Goal: Task Accomplishment & Management: Use online tool/utility

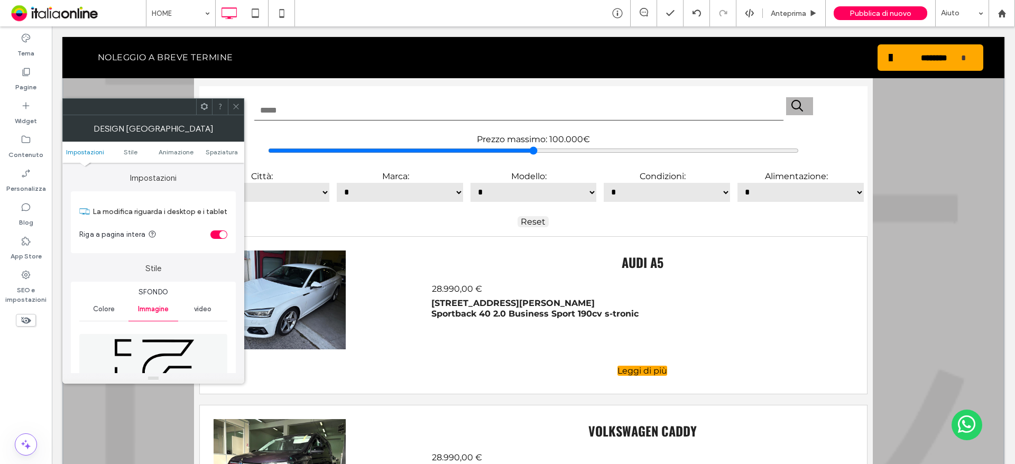
click at [233, 108] on icon at bounding box center [236, 107] width 8 height 8
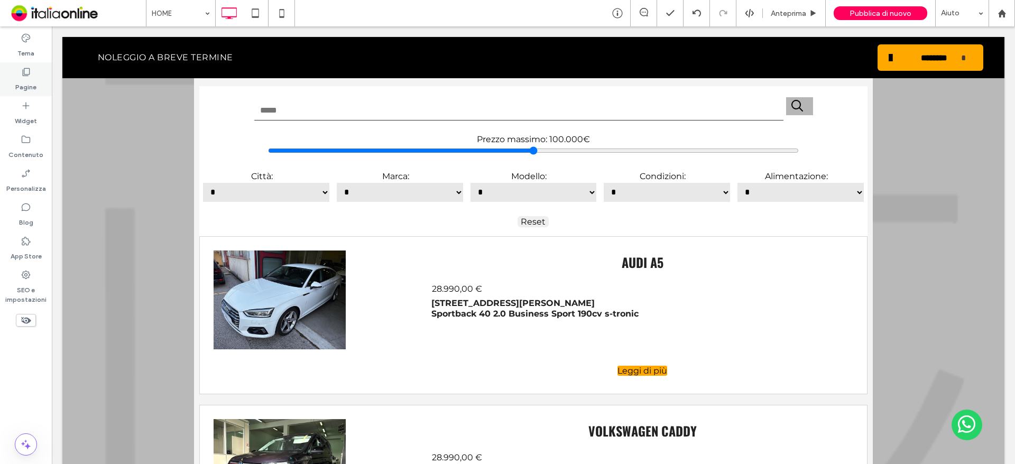
drag, startPoint x: 32, startPoint y: 86, endPoint x: 42, endPoint y: 91, distance: 11.6
click at [32, 86] on label "Pagine" at bounding box center [25, 84] width 21 height 15
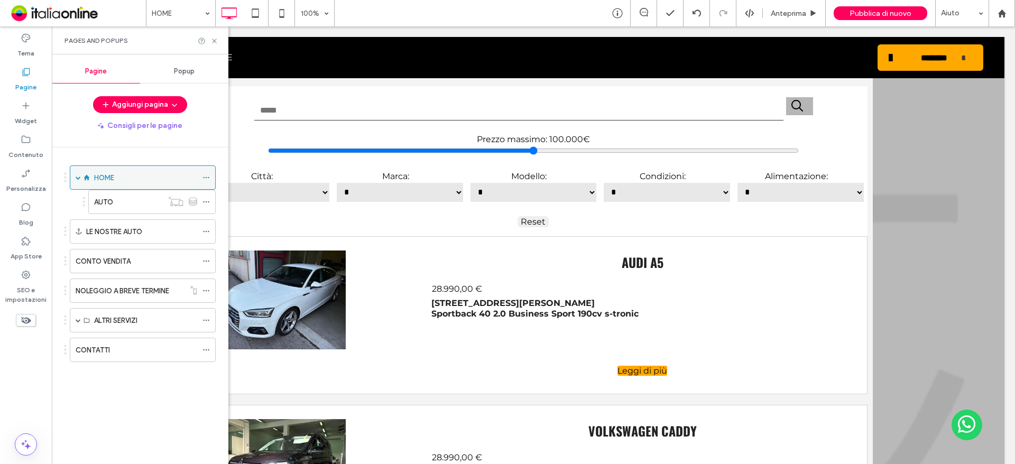
click at [125, 175] on div "HOME" at bounding box center [145, 177] width 103 height 11
click at [208, 39] on div "Pages and Popups" at bounding box center [139, 40] width 151 height 8
click at [210, 40] on icon at bounding box center [214, 41] width 8 height 8
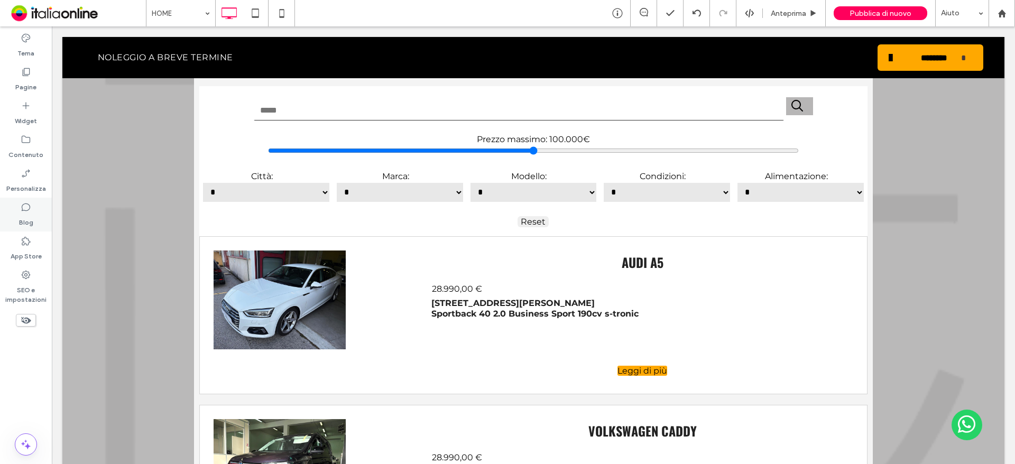
click at [32, 223] on label "Blog" at bounding box center [26, 219] width 14 height 15
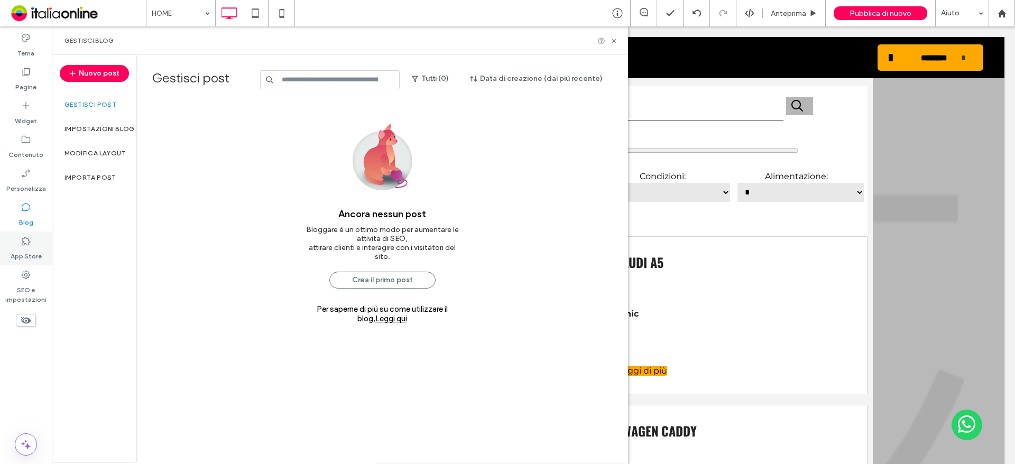
click at [32, 255] on label "App Store" at bounding box center [26, 253] width 31 height 15
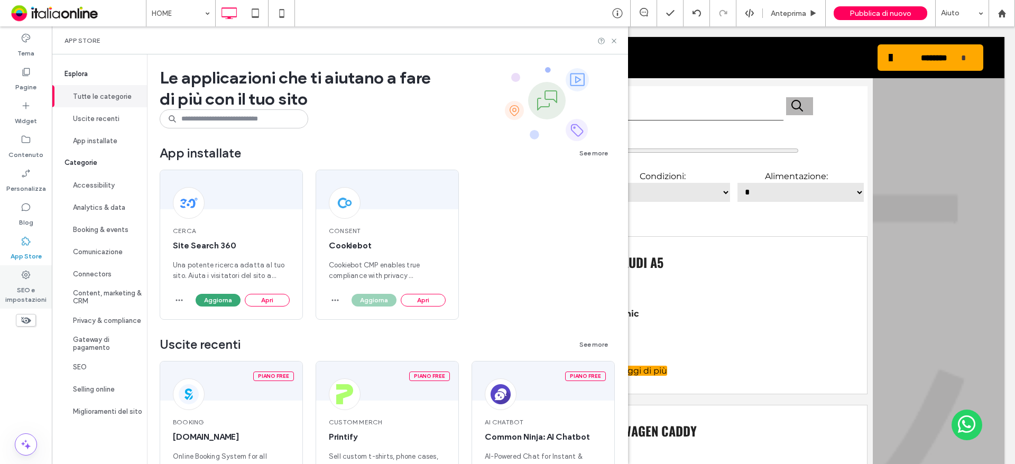
click at [29, 282] on label "SEO e impostazioni" at bounding box center [26, 292] width 52 height 24
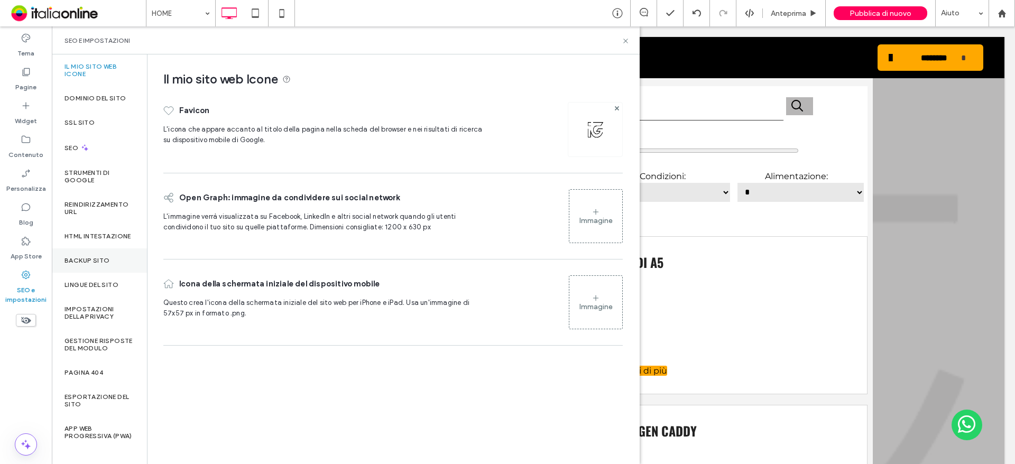
click at [110, 261] on div "Backup sito" at bounding box center [99, 260] width 95 height 24
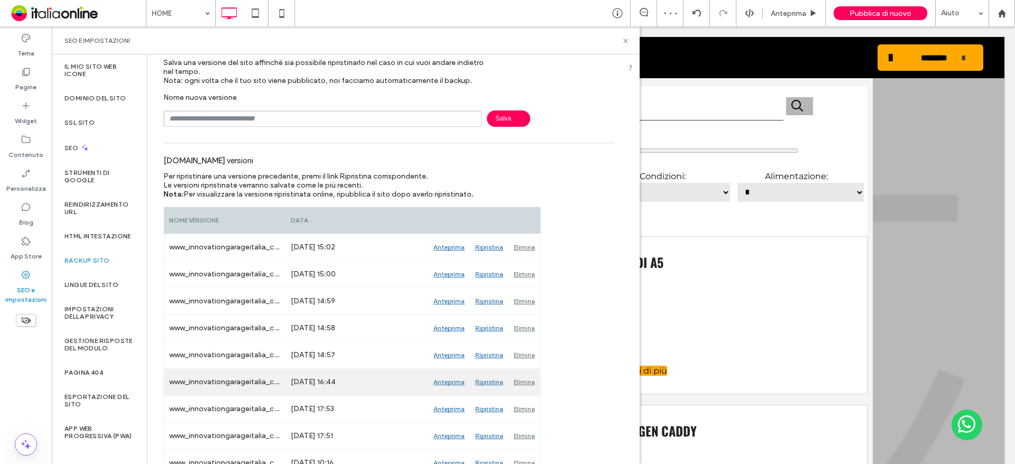
scroll to position [53, 0]
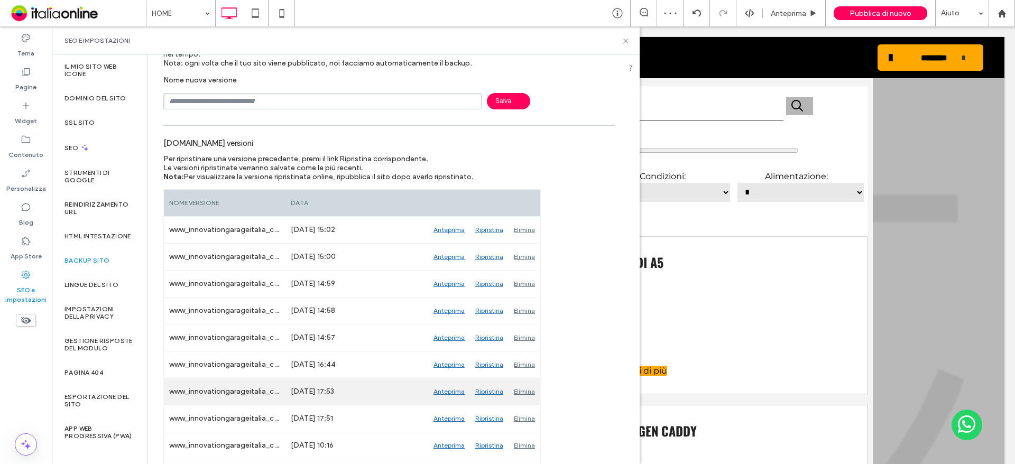
click at [440, 392] on div "Anteprima" at bounding box center [449, 391] width 42 height 26
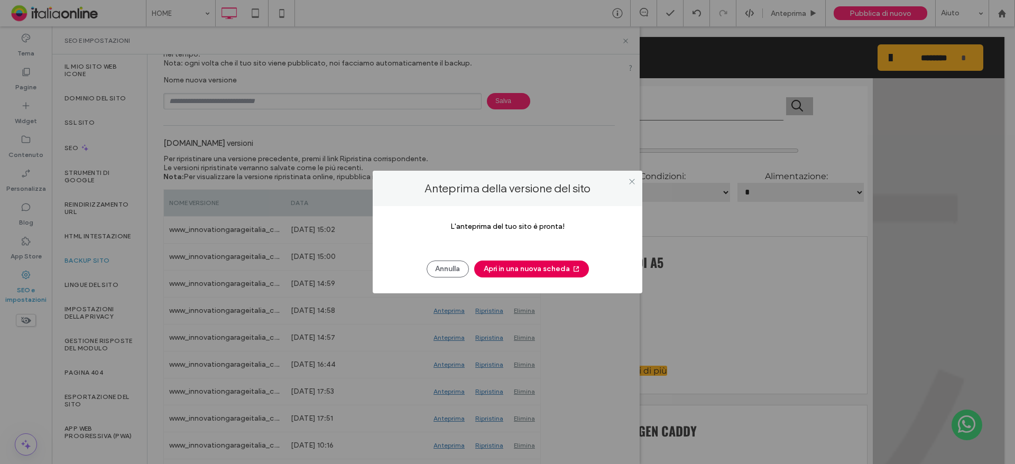
click at [560, 271] on button "Apri in una nuova scheda" at bounding box center [531, 269] width 115 height 17
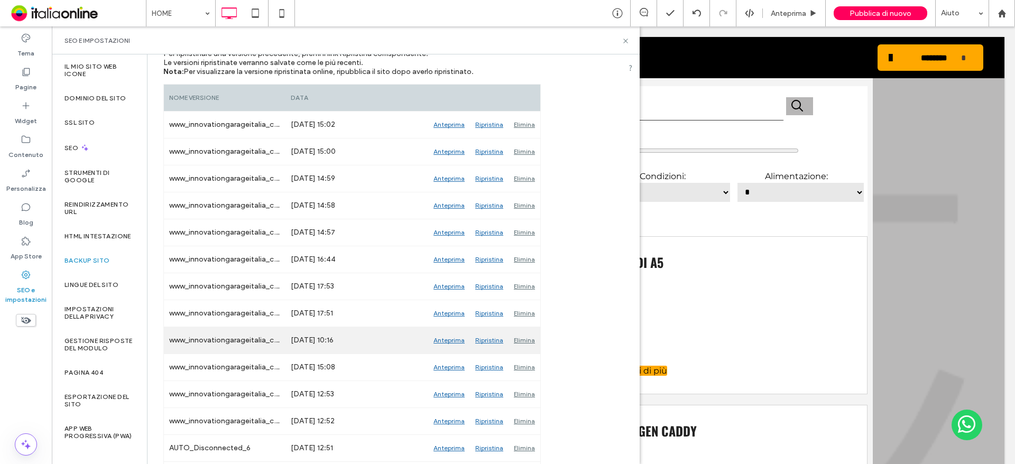
scroll to position [159, 0]
click at [452, 338] on div "Anteprima" at bounding box center [449, 340] width 42 height 26
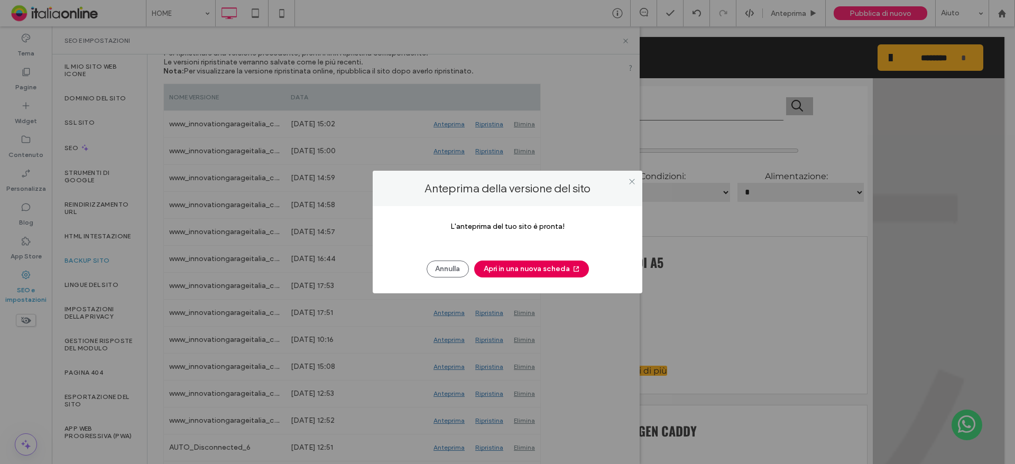
click at [581, 271] on button "Apri in una nuova scheda" at bounding box center [531, 269] width 115 height 17
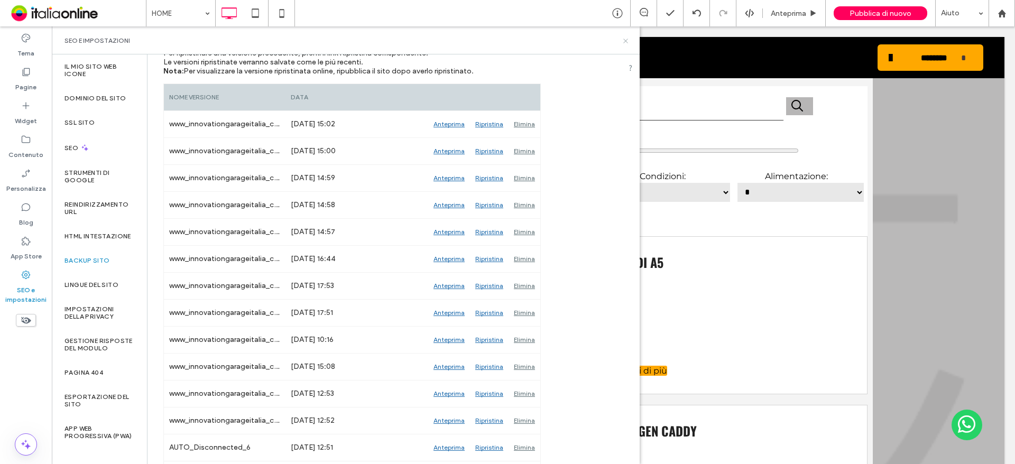
click at [628, 40] on icon at bounding box center [626, 41] width 8 height 8
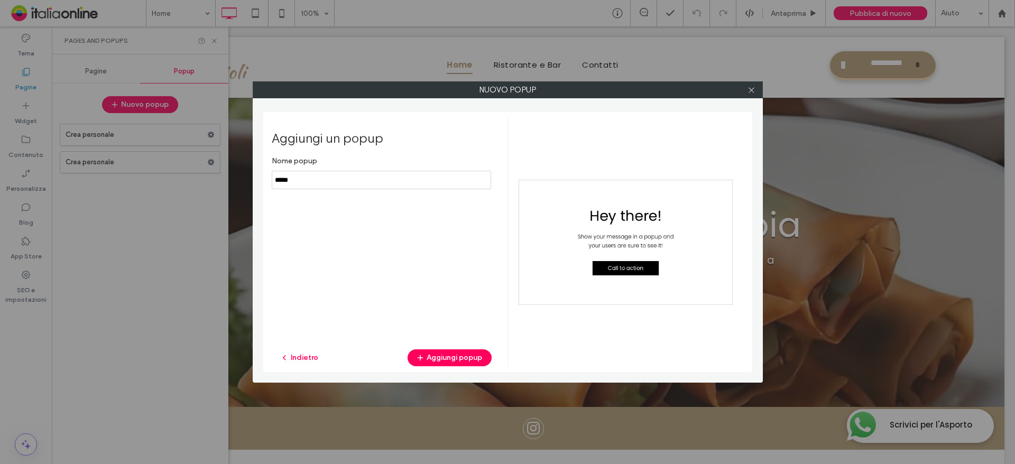
drag, startPoint x: 319, startPoint y: 182, endPoint x: 182, endPoint y: 190, distance: 137.2
click at [186, 189] on div "Nuovo popup Aggiungi un popup Nome popup Indietro Aggiungi popup" at bounding box center [507, 232] width 1015 height 464
type input "**"
click at [452, 358] on button "Aggiungi popup" at bounding box center [450, 357] width 84 height 17
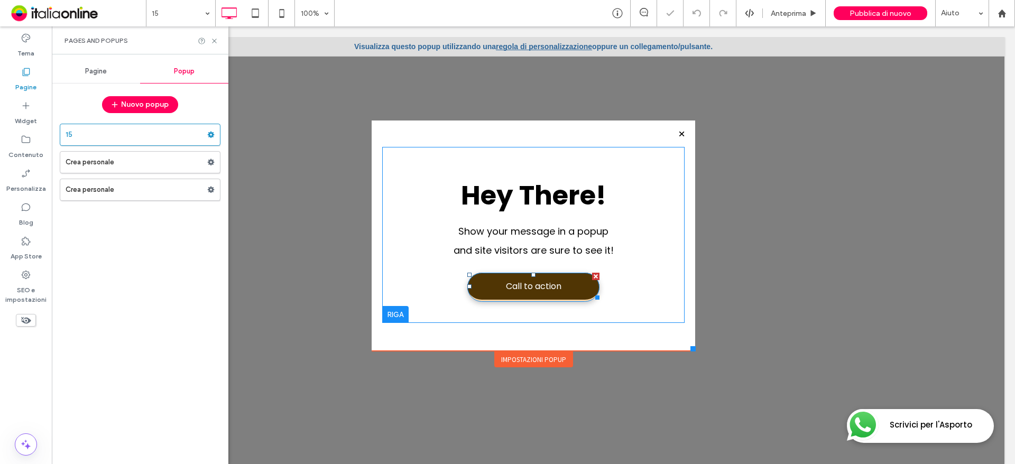
drag, startPoint x: 570, startPoint y: 292, endPoint x: 561, endPoint y: 288, distance: 9.2
click at [570, 292] on link "Call to action" at bounding box center [533, 287] width 132 height 29
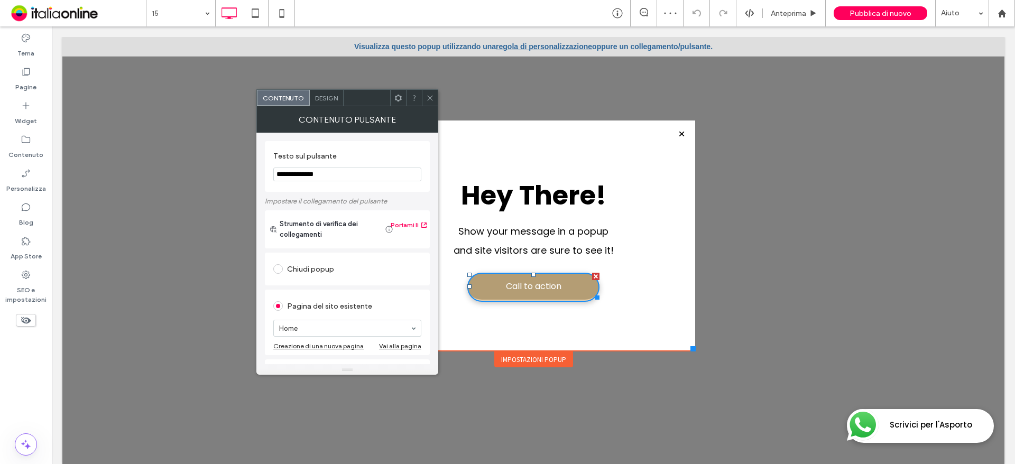
drag, startPoint x: 388, startPoint y: 203, endPoint x: 207, endPoint y: 176, distance: 183.8
type input "**********"
click at [523, 202] on span "Hey There!" at bounding box center [533, 196] width 145 height 38
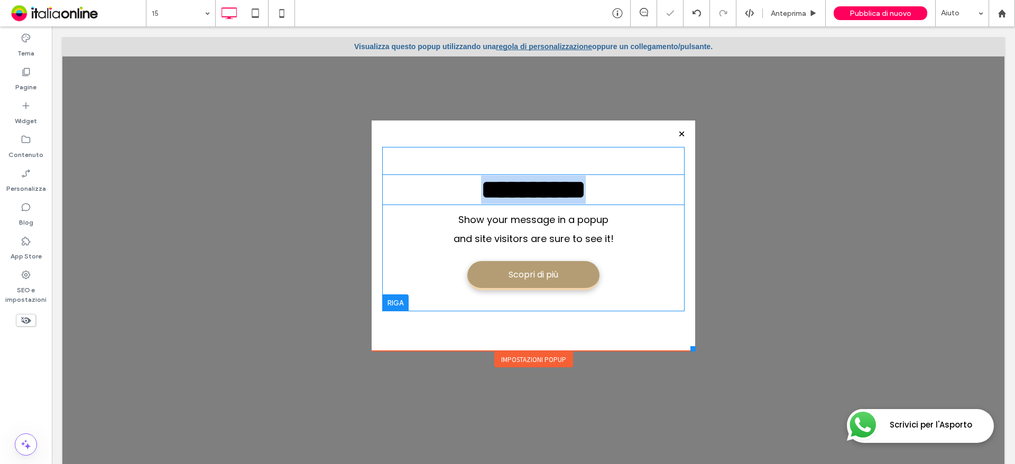
click at [524, 199] on strong "**********" at bounding box center [533, 190] width 105 height 26
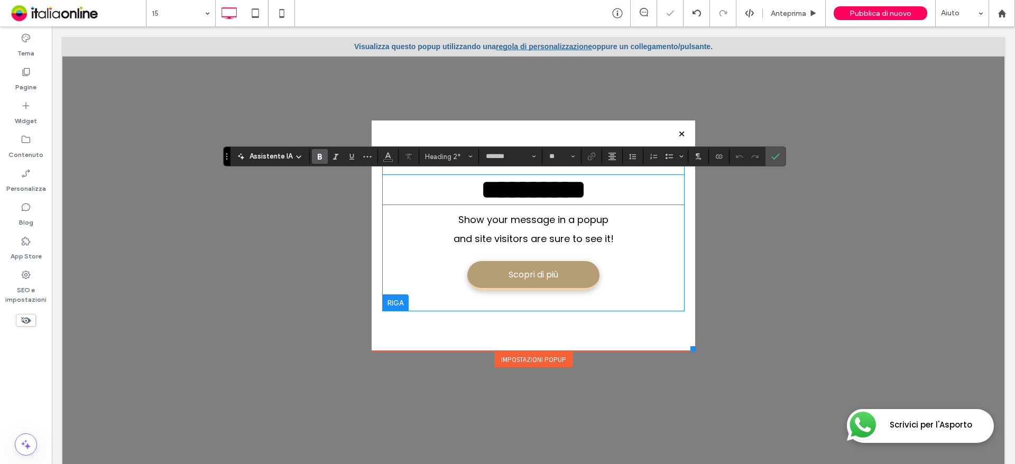
click at [583, 200] on strong "**********" at bounding box center [533, 190] width 105 height 26
drag, startPoint x: 587, startPoint y: 199, endPoint x: 406, endPoint y: 196, distance: 181.3
click at [406, 196] on h2 "**********" at bounding box center [533, 189] width 302 height 29
drag, startPoint x: 549, startPoint y: 204, endPoint x: 474, endPoint y: 204, distance: 75.1
click at [475, 204] on h2 "*" at bounding box center [533, 189] width 302 height 29
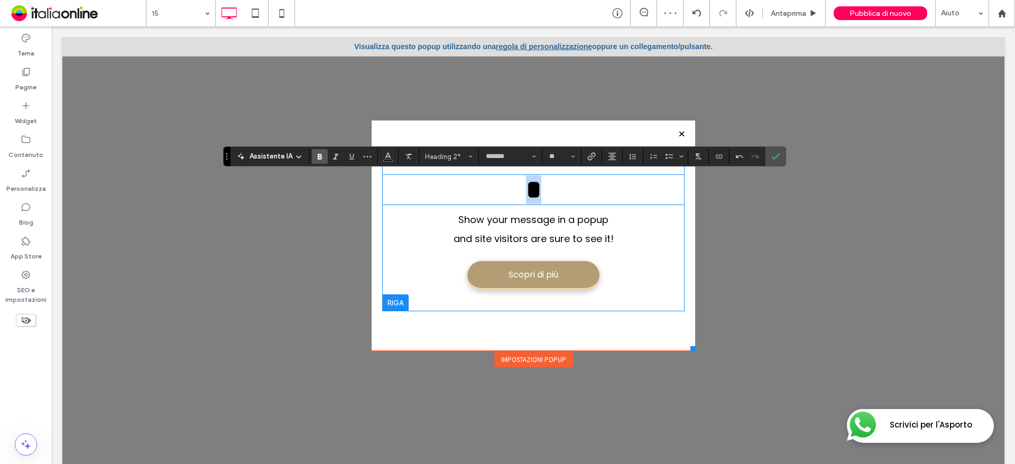
type input "**"
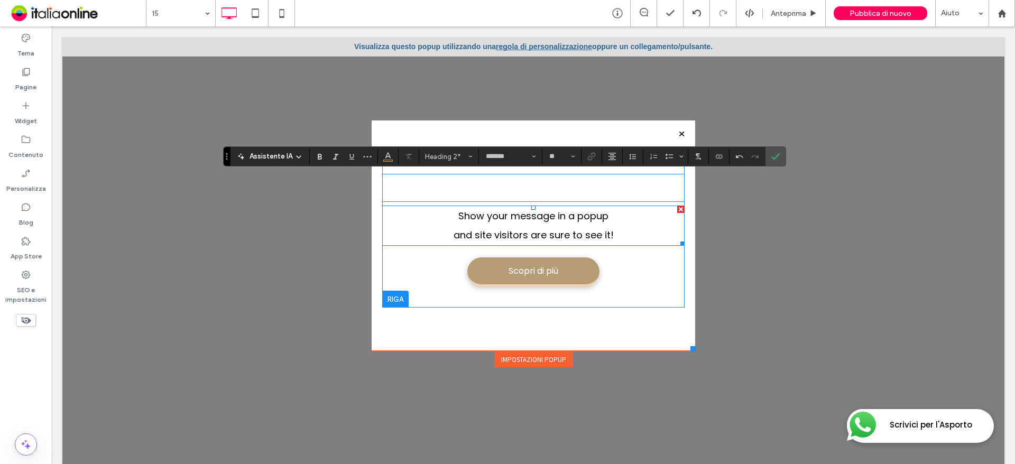
click at [595, 242] on span "and site visitors are sure to see it!" at bounding box center [533, 234] width 160 height 13
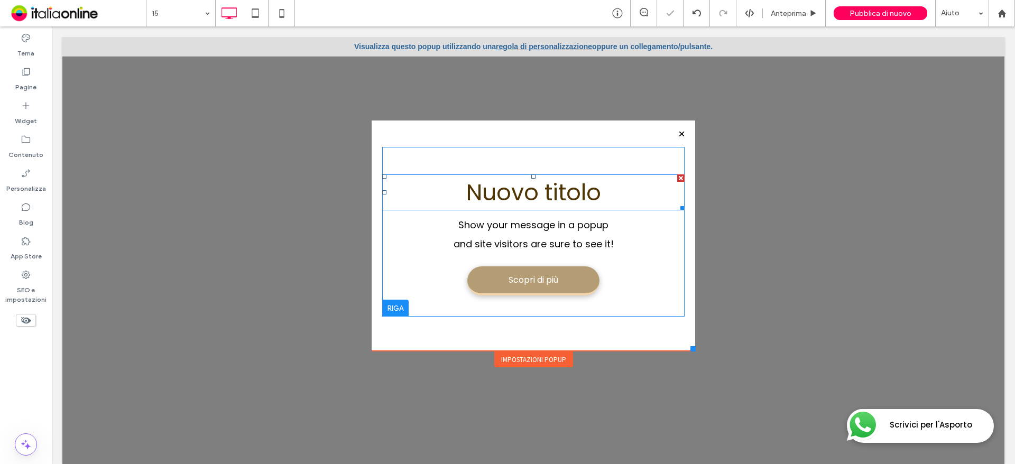
click at [677, 177] on div at bounding box center [680, 177] width 7 height 7
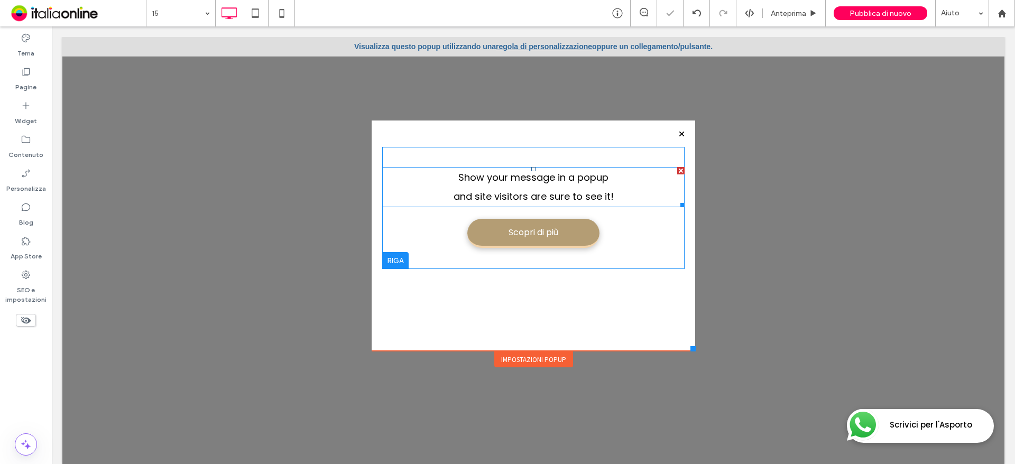
click at [540, 192] on span "and site visitors are sure to see it!" at bounding box center [533, 196] width 160 height 13
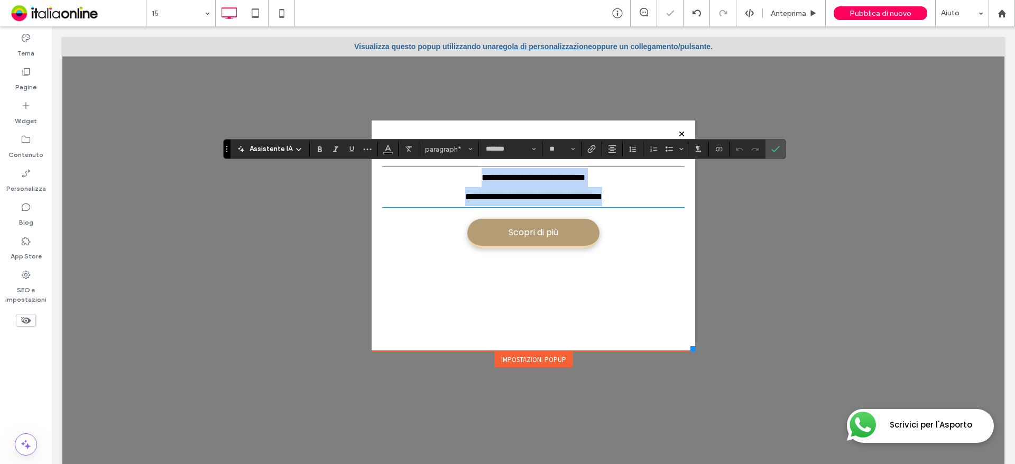
type input "**"
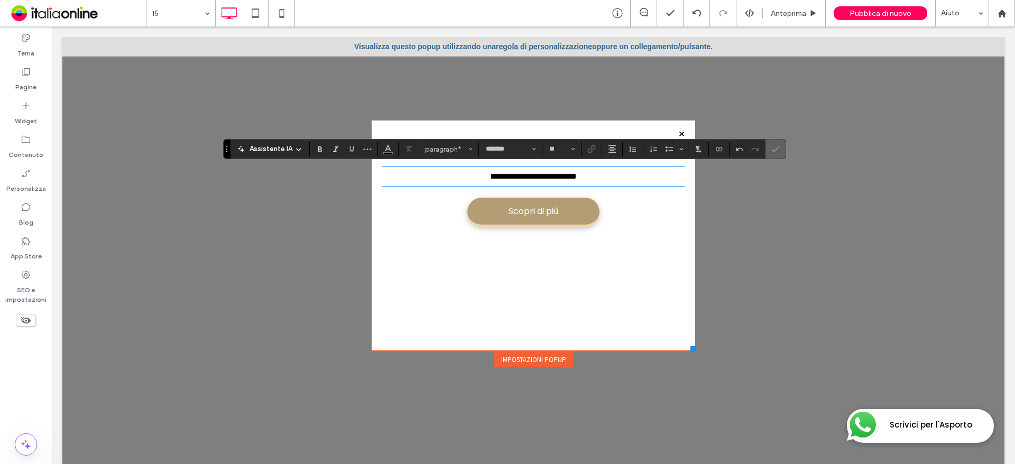
click at [769, 153] on label "Conferma" at bounding box center [775, 149] width 16 height 19
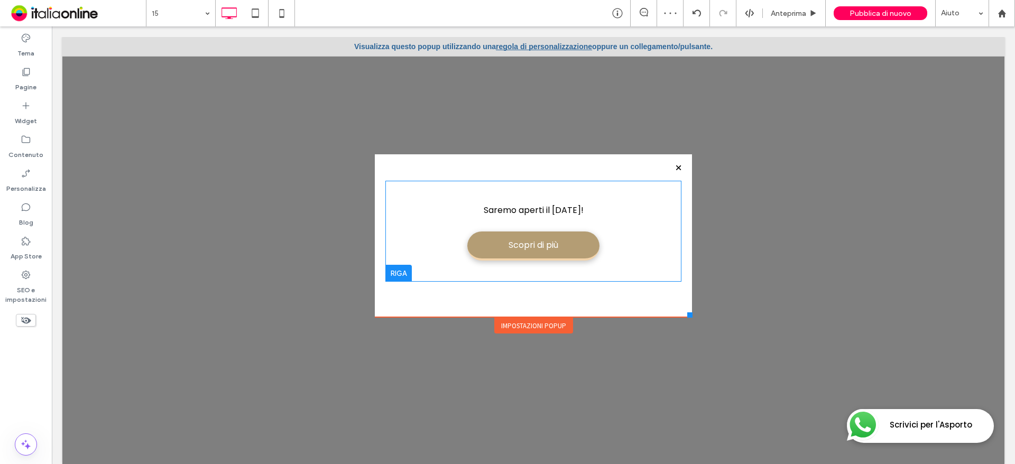
drag, startPoint x: 684, startPoint y: 348, endPoint x: 666, endPoint y: 319, distance: 33.9
click at [687, 317] on div at bounding box center [689, 314] width 5 height 5
drag, startPoint x: 573, startPoint y: 353, endPoint x: 521, endPoint y: 326, distance: 58.1
click at [521, 326] on div "Impostazioni popup" at bounding box center [533, 326] width 79 height 16
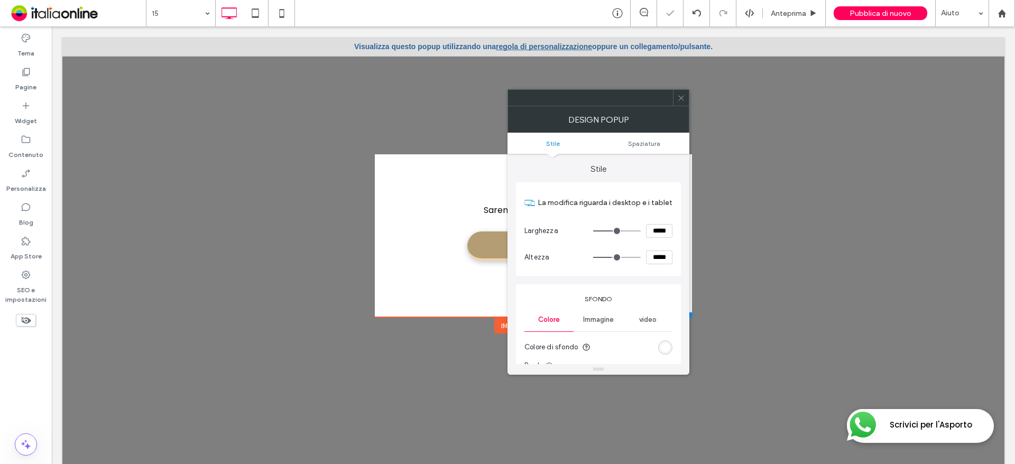
click at [605, 325] on div "Immagine" at bounding box center [597, 319] width 49 height 23
drag, startPoint x: 548, startPoint y: 321, endPoint x: 559, endPoint y: 321, distance: 10.6
click at [548, 321] on span "Colore" at bounding box center [549, 320] width 22 height 8
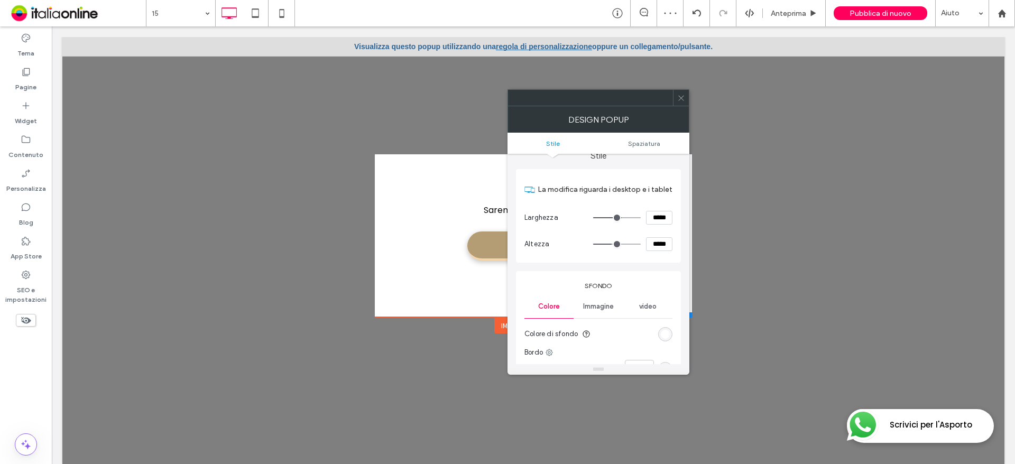
scroll to position [53, 0]
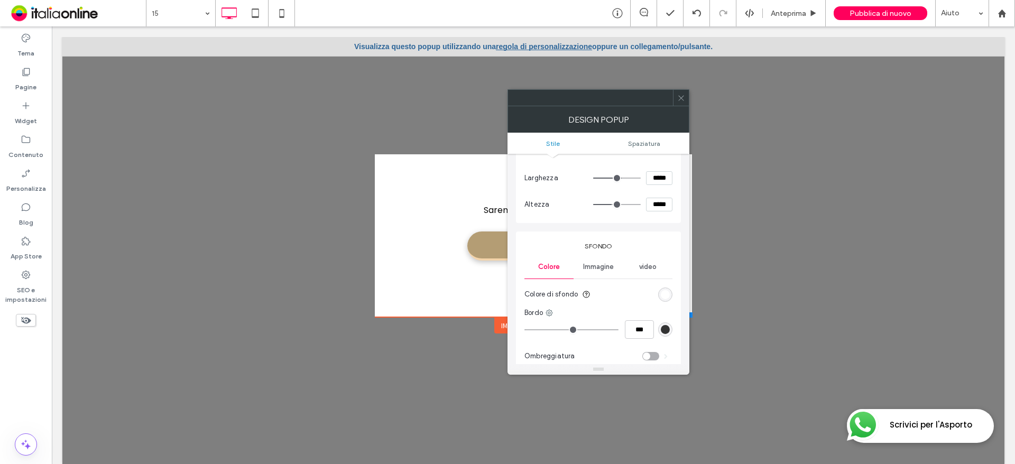
click at [681, 104] on span at bounding box center [681, 98] width 8 height 16
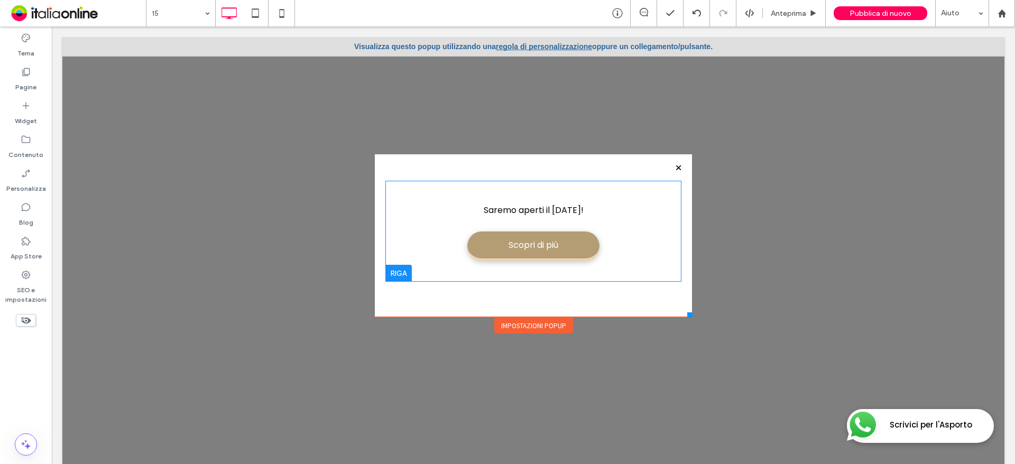
click at [536, 325] on div "Impostazioni popup" at bounding box center [533, 326] width 79 height 16
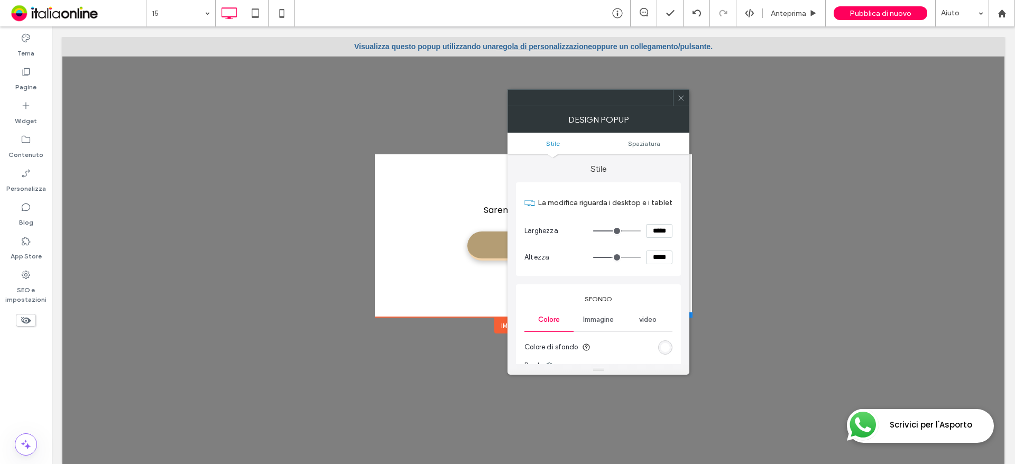
scroll to position [106, 0]
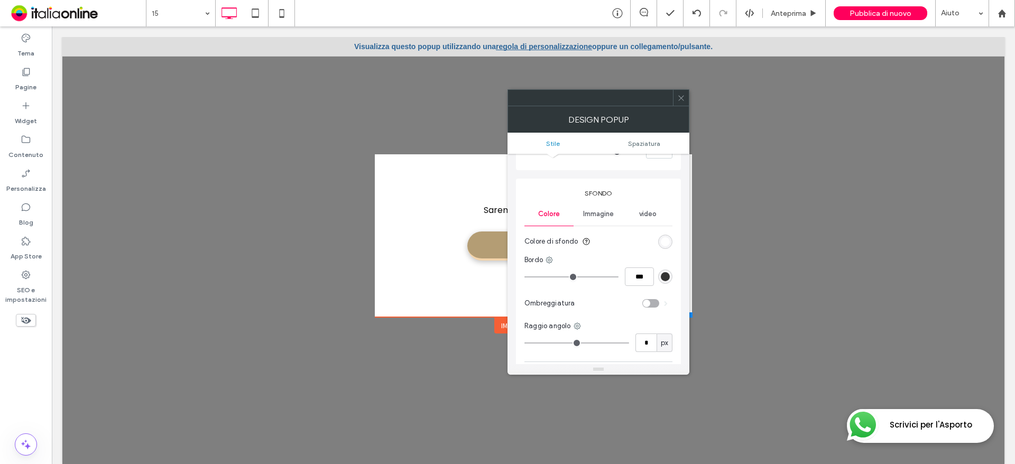
click at [607, 213] on span "Immagine" at bounding box center [598, 214] width 31 height 8
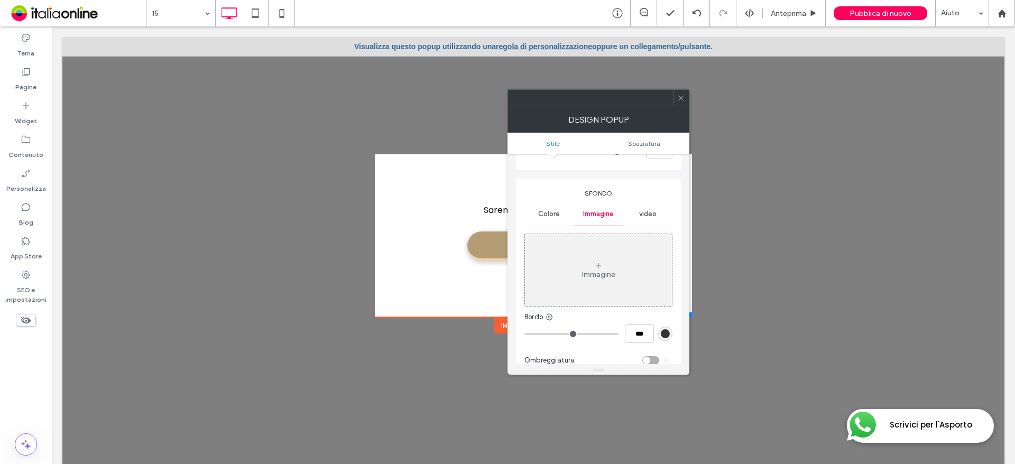
click at [603, 251] on div "Immagine" at bounding box center [598, 270] width 147 height 70
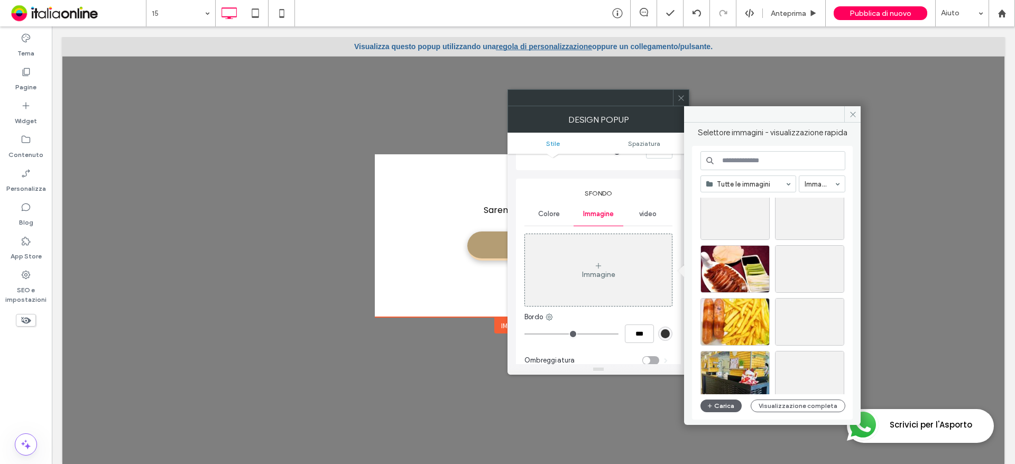
scroll to position [1088, 0]
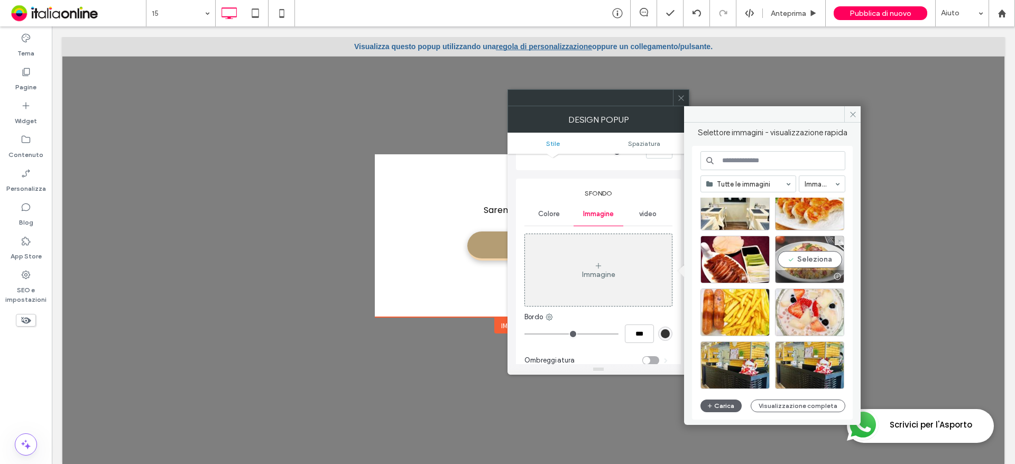
click at [813, 271] on div at bounding box center [809, 276] width 68 height 13
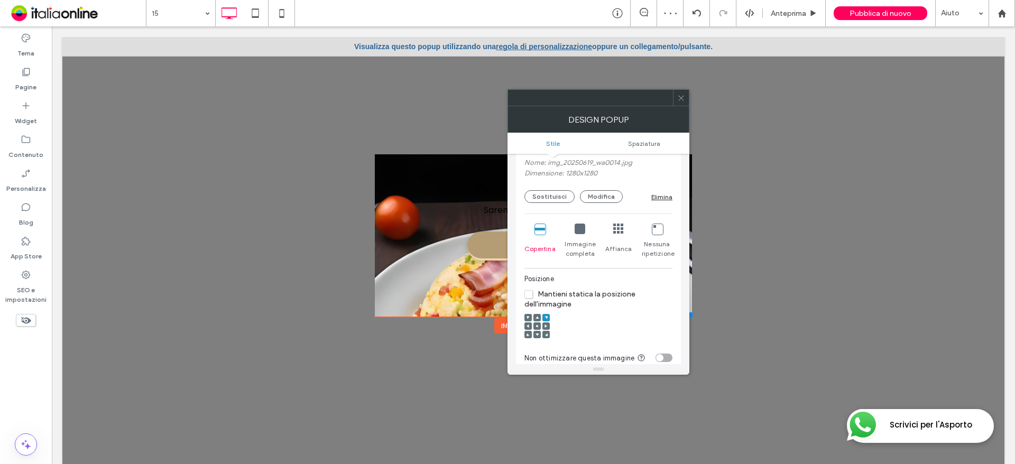
scroll to position [370, 0]
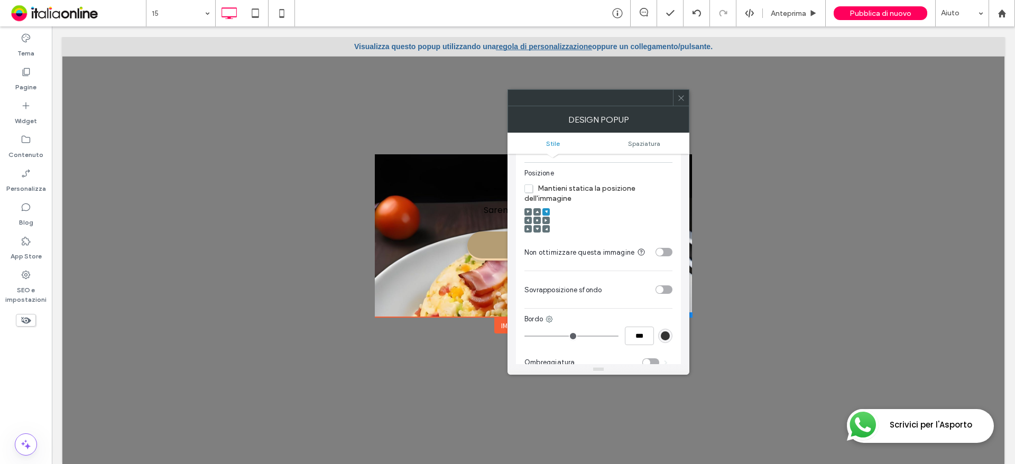
click at [664, 287] on div "toggle" at bounding box center [663, 289] width 17 height 8
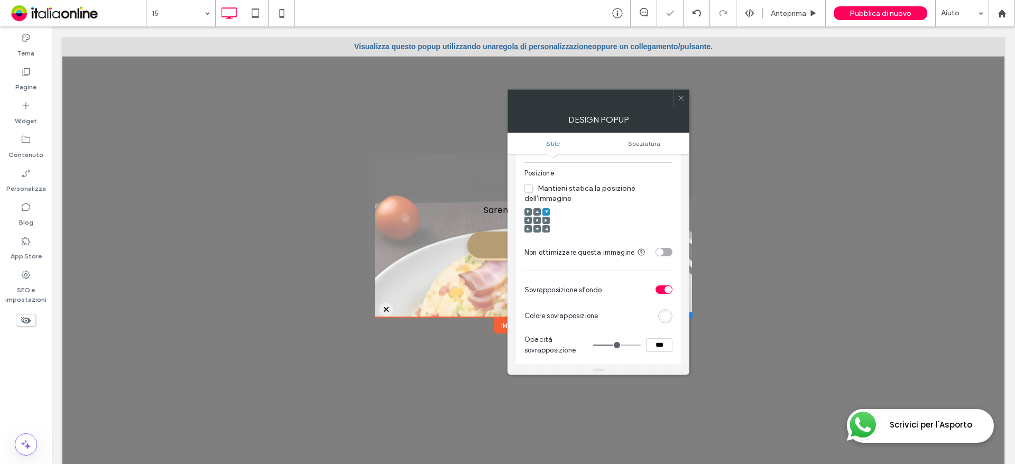
click at [684, 97] on icon at bounding box center [681, 98] width 8 height 8
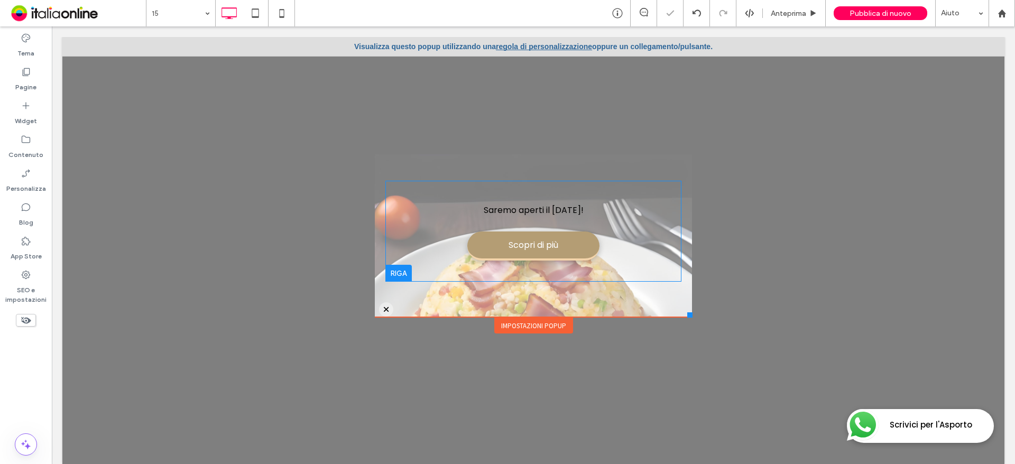
click at [624, 234] on div "Saremo aperti il 15 agosto! Scopri di più Click To Paste" at bounding box center [533, 231] width 296 height 69
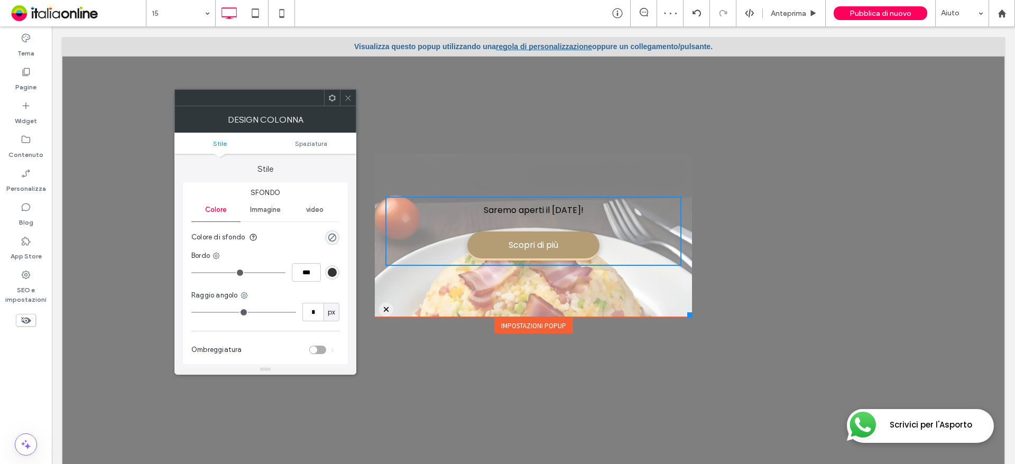
click at [523, 320] on div "Impostazioni popup" at bounding box center [533, 326] width 79 height 16
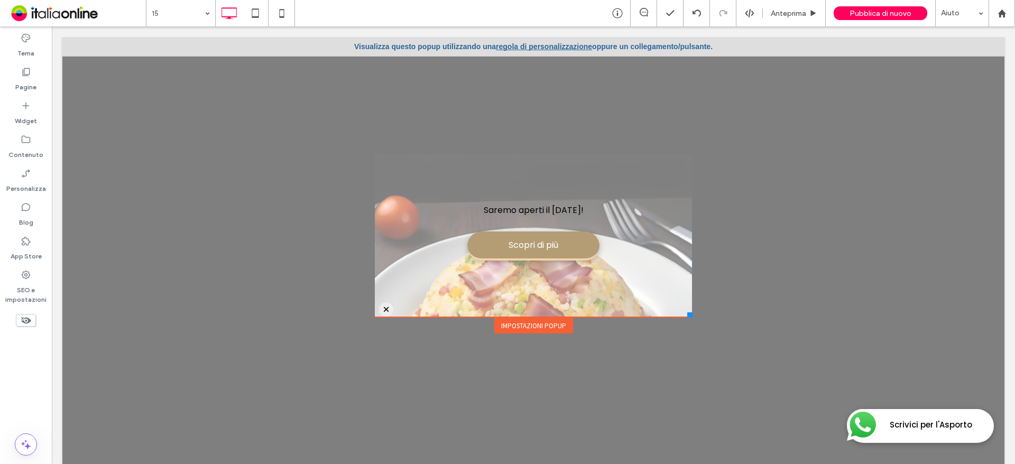
click at [540, 326] on div "Impostazioni popup" at bounding box center [533, 326] width 79 height 16
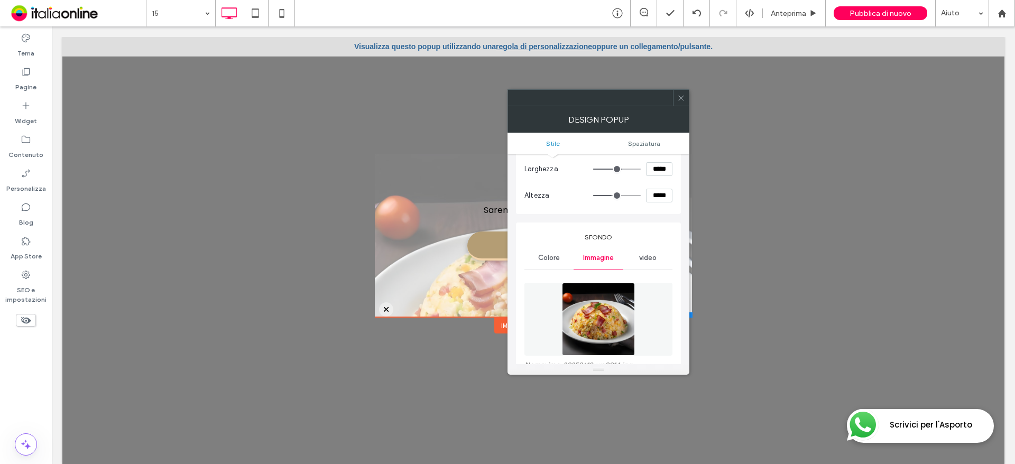
scroll to position [159, 0]
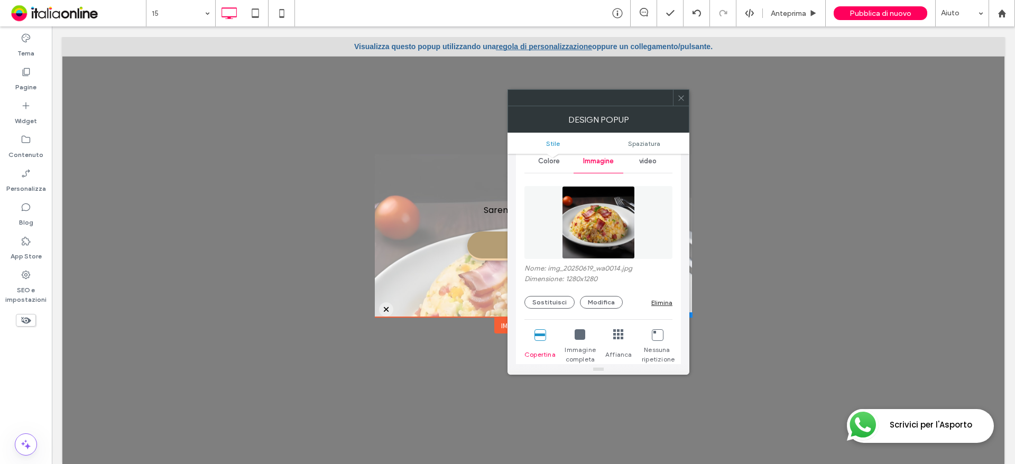
click at [658, 304] on div "Elimina" at bounding box center [661, 303] width 21 height 8
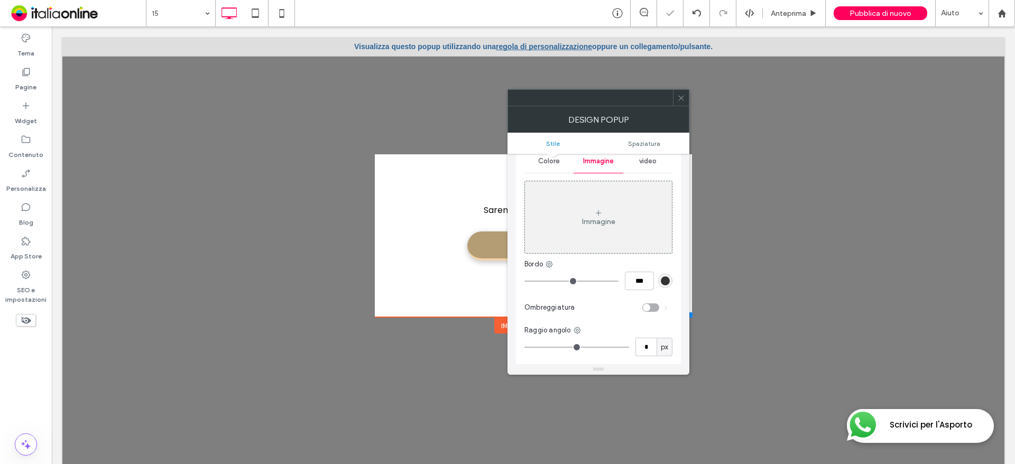
drag, startPoint x: 800, startPoint y: 222, endPoint x: 767, endPoint y: 188, distance: 47.1
click at [800, 222] on div at bounding box center [533, 256] width 942 height 438
click at [684, 99] on icon at bounding box center [681, 98] width 8 height 8
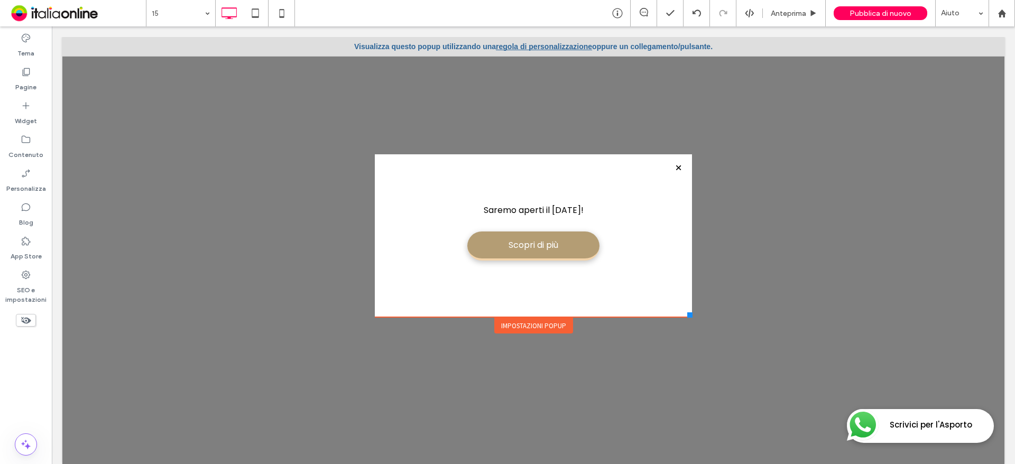
drag, startPoint x: 679, startPoint y: 307, endPoint x: 671, endPoint y: 301, distance: 10.2
click at [671, 301] on div "Saremo aperti il 15 agosto! Scopri di più Click To Paste" at bounding box center [533, 235] width 317 height 163
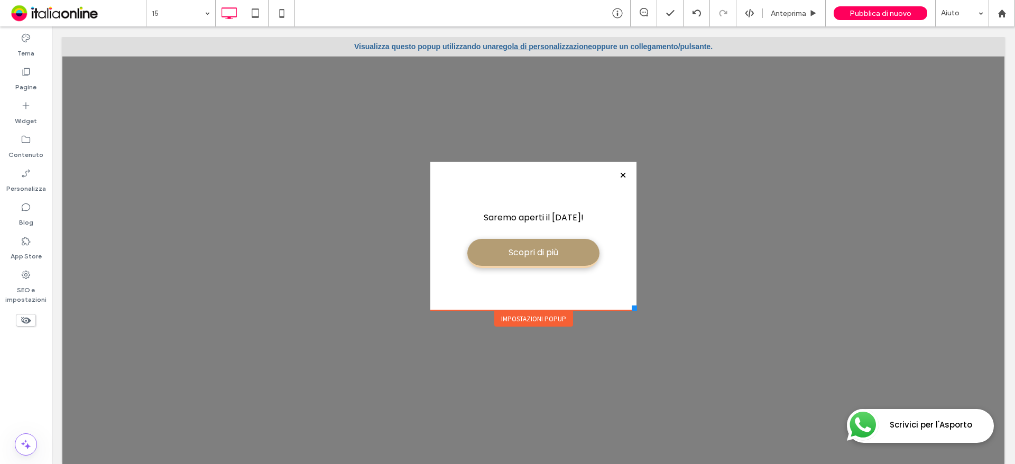
drag, startPoint x: 684, startPoint y: 314, endPoint x: 628, endPoint y: 310, distance: 55.7
click at [632, 310] on div at bounding box center [634, 308] width 5 height 5
drag, startPoint x: 273, startPoint y: 15, endPoint x: 278, endPoint y: 22, distance: 8.4
click at [273, 15] on icon at bounding box center [281, 13] width 21 height 21
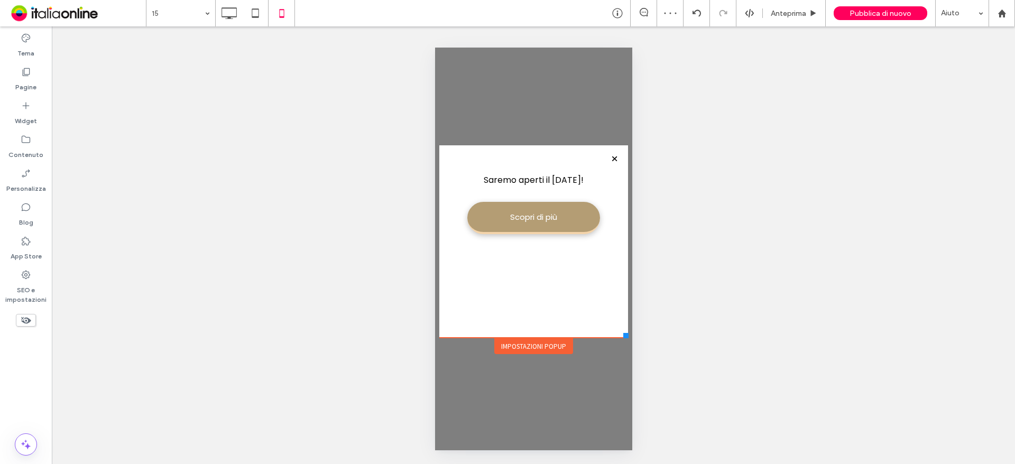
scroll to position [0, 0]
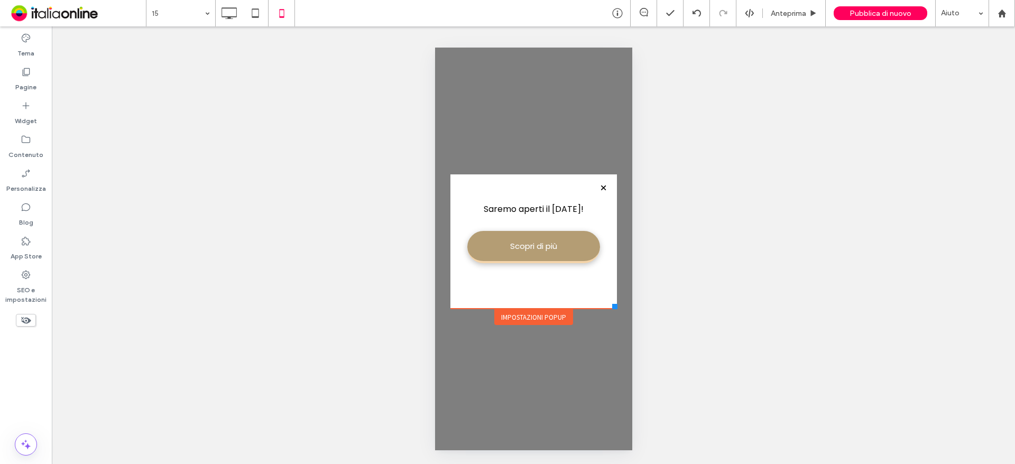
drag, startPoint x: 627, startPoint y: 336, endPoint x: 616, endPoint y: 309, distance: 29.0
click at [616, 309] on div at bounding box center [614, 306] width 5 height 5
click at [8, 175] on div "Personalizza" at bounding box center [26, 181] width 52 height 34
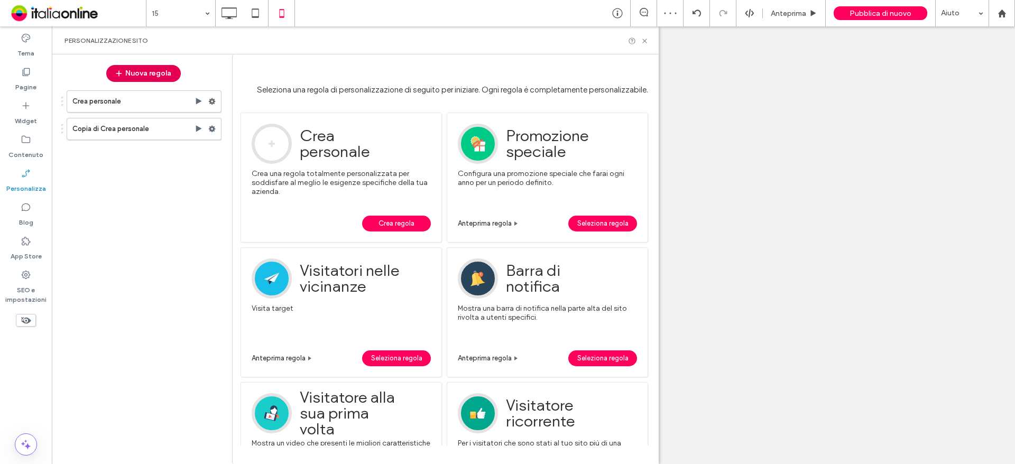
click at [170, 78] on button "Nuova regola" at bounding box center [143, 73] width 75 height 17
click at [387, 226] on span "Crea regola" at bounding box center [396, 224] width 36 height 16
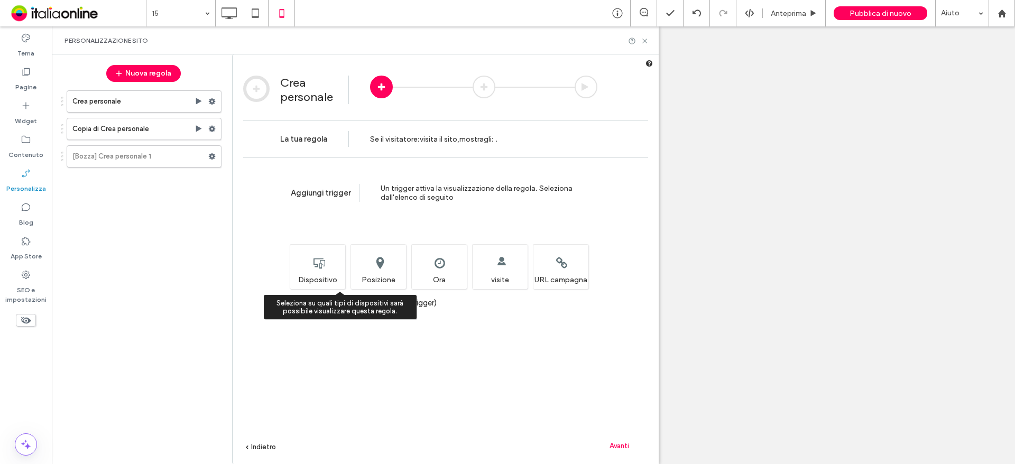
click at [309, 259] on div "Seleziona su quali tipi di dispositivi sarà possibile visualizzare questa regol…" at bounding box center [317, 266] width 55 height 45
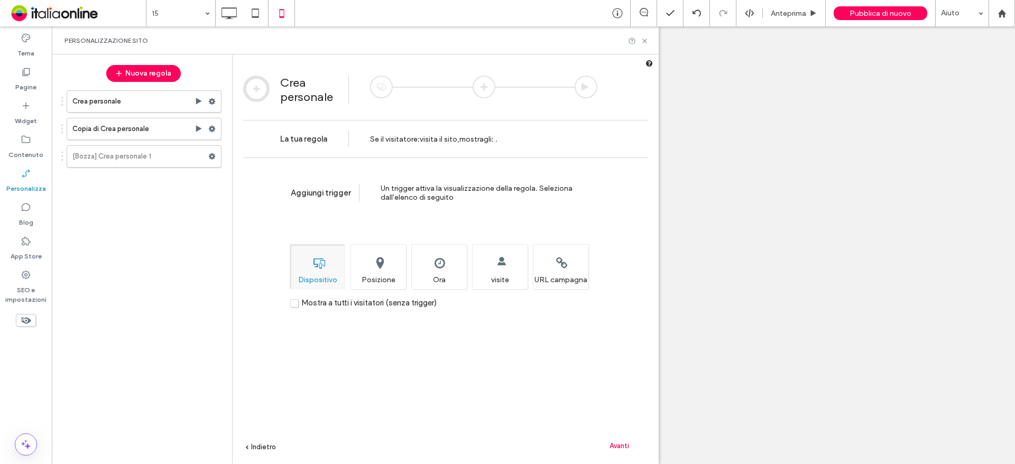
click at [463, 296] on div "Mostra a tutti i visitatori (senza trigger)" at bounding box center [464, 298] width 368 height 20
drag, startPoint x: 450, startPoint y: 268, endPoint x: 481, endPoint y: 293, distance: 39.9
click at [450, 268] on div "Imposta l'ora e/o la data in cui desideri visualizzare questa regola. Ora" at bounding box center [438, 266] width 55 height 45
click at [613, 442] on span "Avanti" at bounding box center [619, 446] width 20 height 8
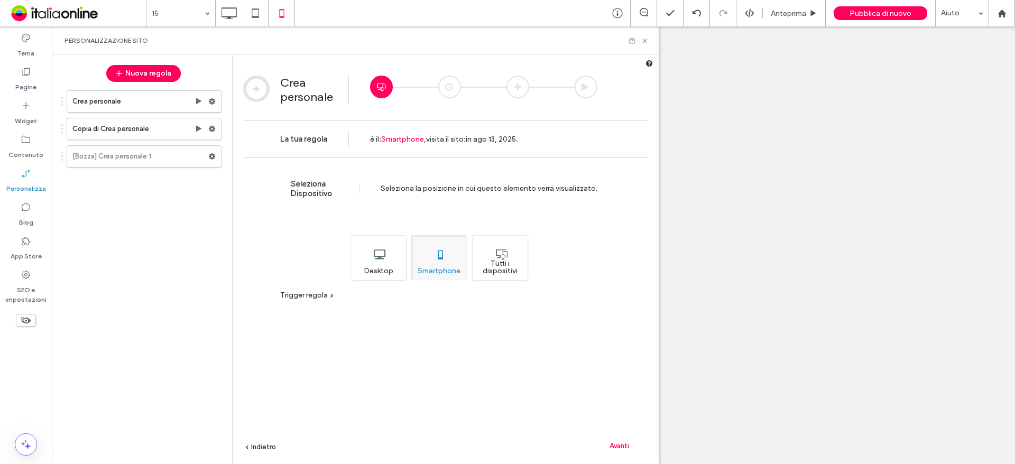
click at [521, 268] on div "Tutti i dispositivi" at bounding box center [499, 257] width 55 height 45
click at [609, 446] on span "Avanti" at bounding box center [619, 446] width 20 height 8
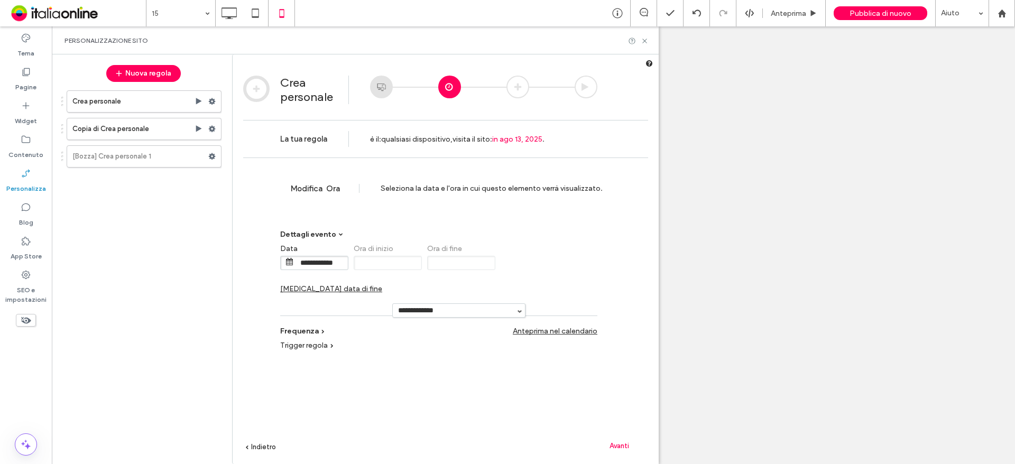
click at [382, 284] on span "Cambia data di fine" at bounding box center [331, 288] width 102 height 9
click at [527, 265] on input "**********" at bounding box center [541, 262] width 53 height 13
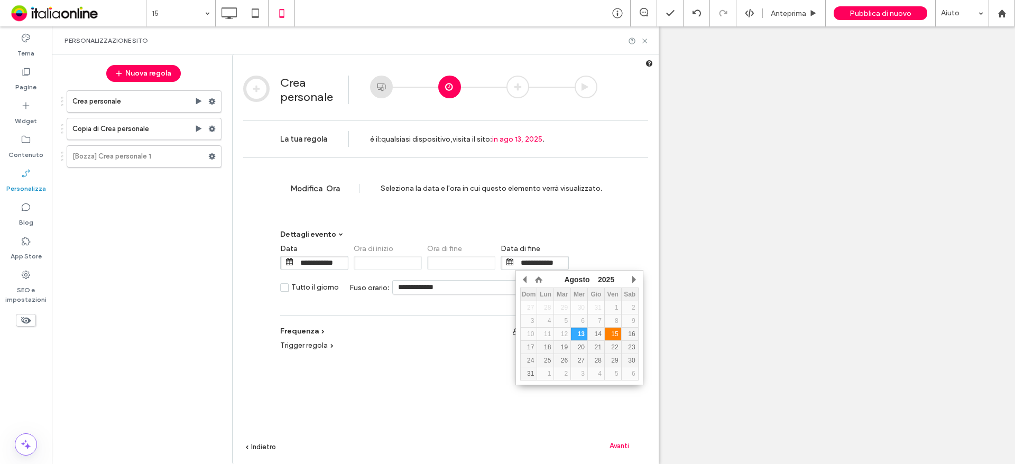
click at [615, 331] on div "15" at bounding box center [613, 333] width 16 height 7
type input "**********"
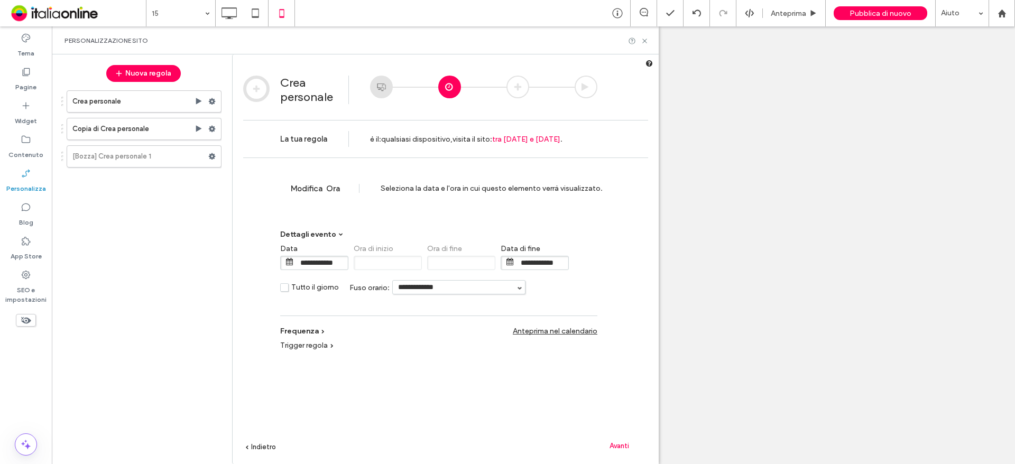
click at [632, 446] on div "Avanti" at bounding box center [619, 446] width 58 height 16
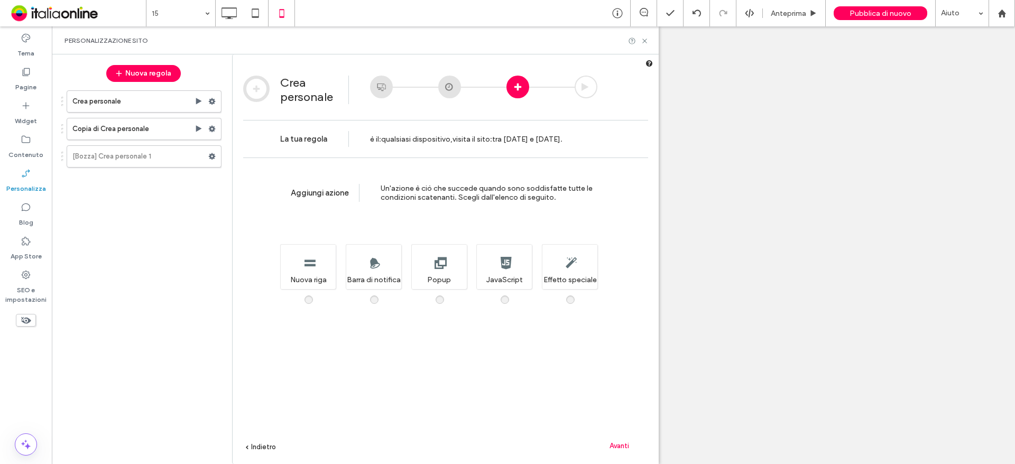
drag, startPoint x: 438, startPoint y: 274, endPoint x: 461, endPoint y: 299, distance: 33.7
click at [438, 274] on div "Quando questa regola è attiva, verrà visualizzato un popup con un messaggio per…" at bounding box center [438, 266] width 55 height 45
click at [621, 442] on span "Avanti" at bounding box center [619, 446] width 20 height 8
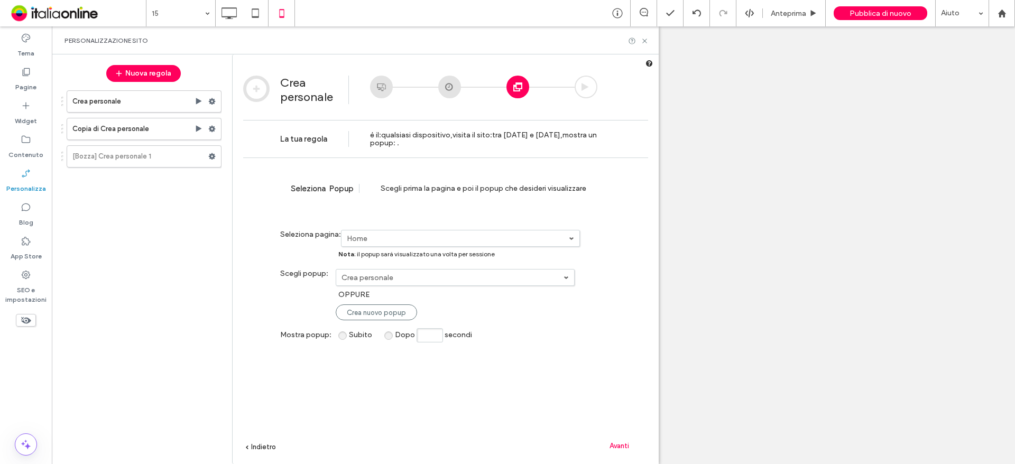
click at [475, 286] on div "**********" at bounding box center [445, 327] width 405 height 338
drag, startPoint x: 472, startPoint y: 277, endPoint x: 466, endPoint y: 282, distance: 7.5
click at [472, 243] on label "Crea personale" at bounding box center [458, 238] width 222 height 9
drag, startPoint x: 456, startPoint y: 315, endPoint x: 491, endPoint y: 326, distance: 37.0
click at [0, 0] on link "15" at bounding box center [0, 0] width 0 height 0
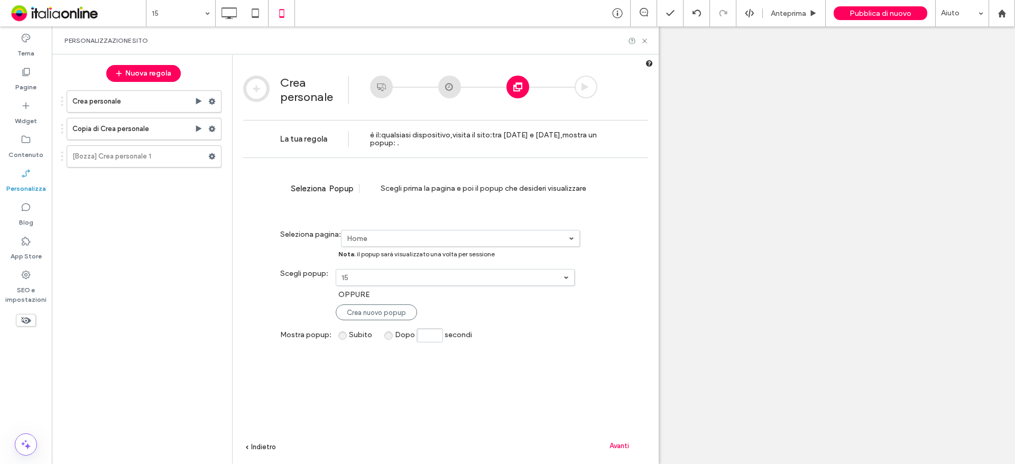
click at [619, 446] on span "Avanti" at bounding box center [619, 446] width 20 height 8
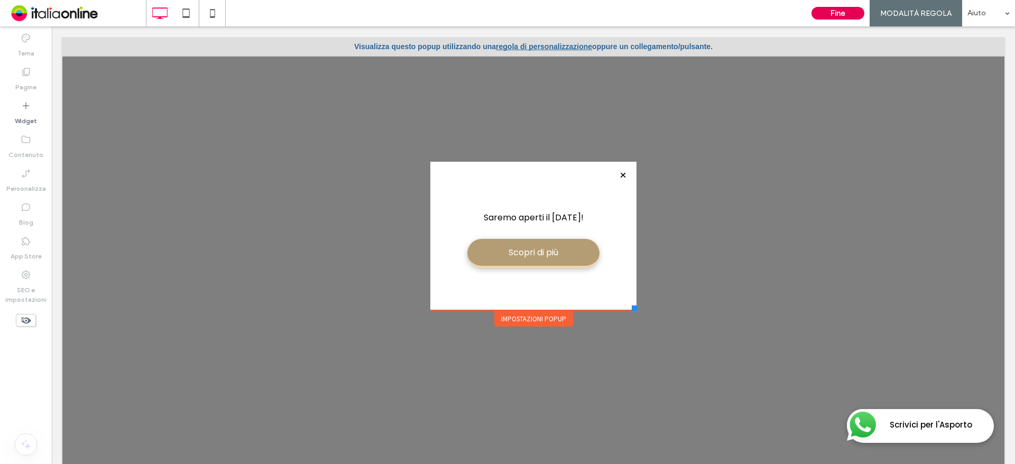
click at [836, 13] on button "Fine" at bounding box center [837, 13] width 53 height 13
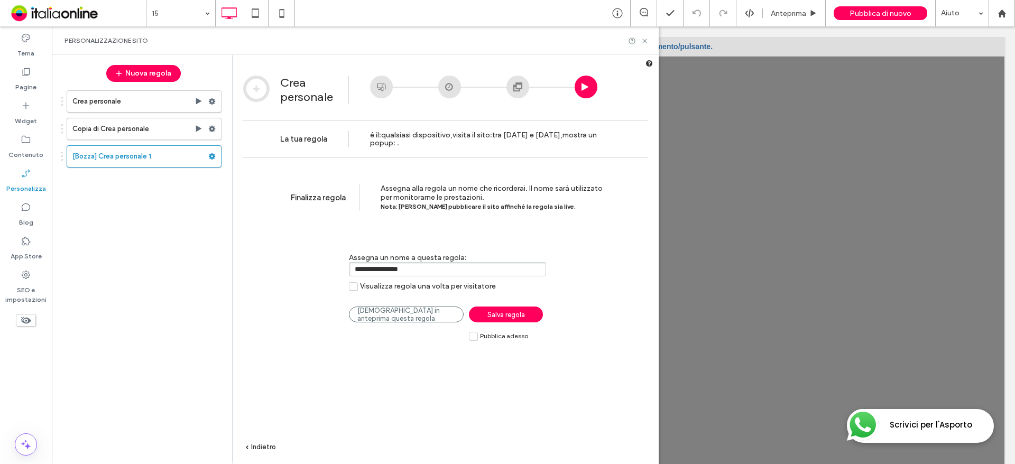
click at [519, 314] on span "Salva regola" at bounding box center [506, 315] width 38 height 8
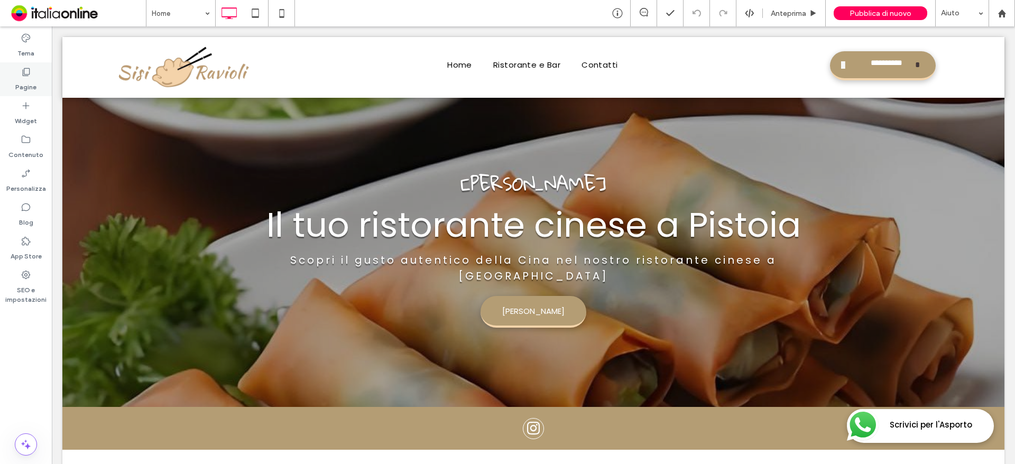
click at [18, 77] on label "Pagine" at bounding box center [25, 84] width 21 height 15
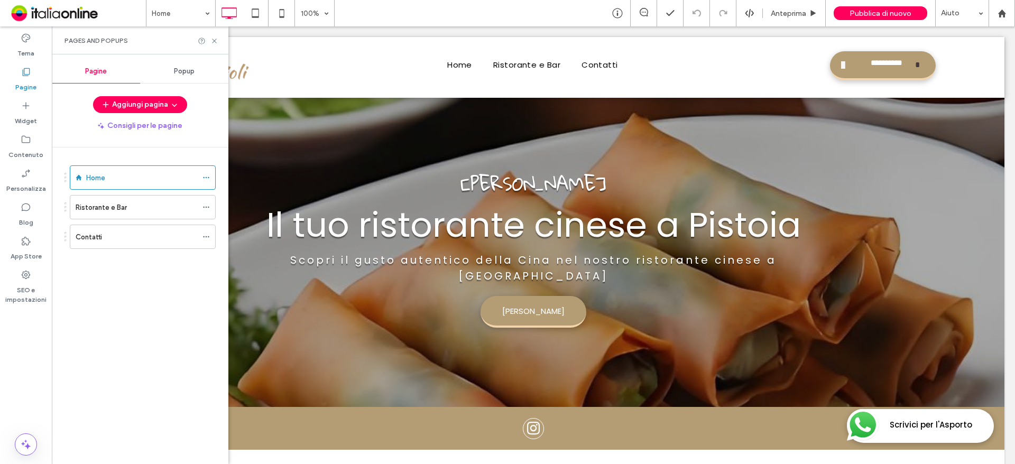
click at [169, 81] on div "Popup" at bounding box center [184, 71] width 88 height 23
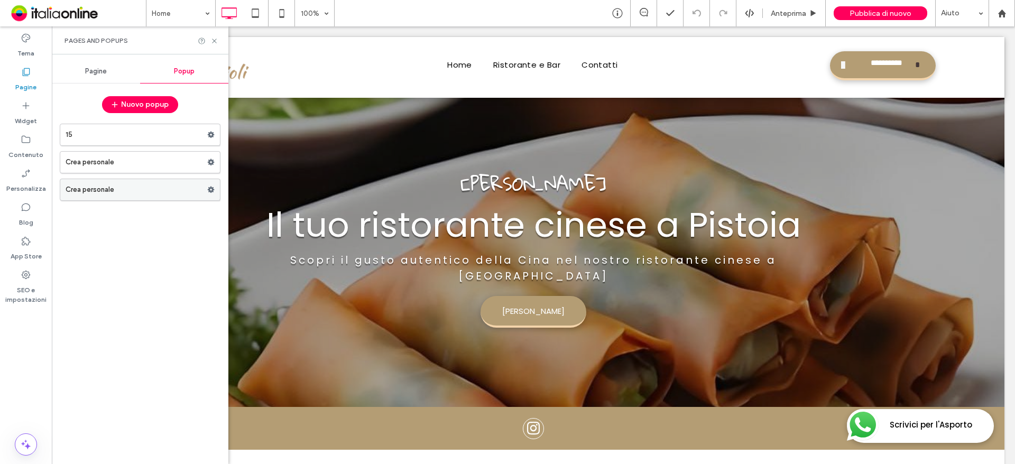
click at [155, 196] on label "Crea personale" at bounding box center [137, 189] width 142 height 21
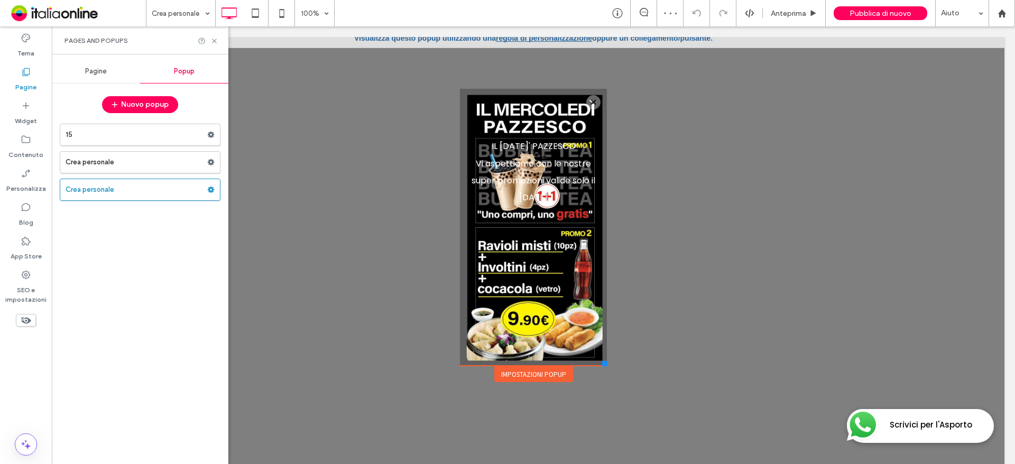
scroll to position [11, 0]
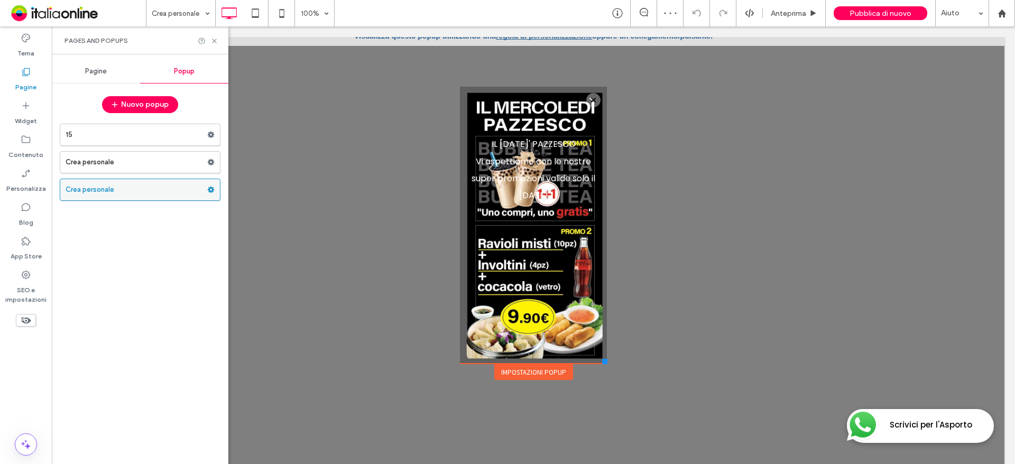
click at [207, 188] on label "Crea personale" at bounding box center [137, 189] width 142 height 21
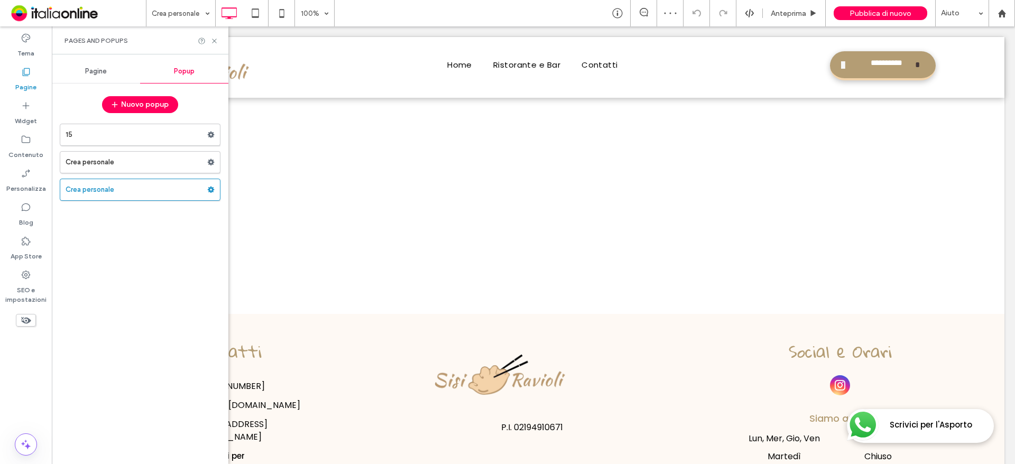
click at [212, 188] on div at bounding box center [507, 232] width 1015 height 464
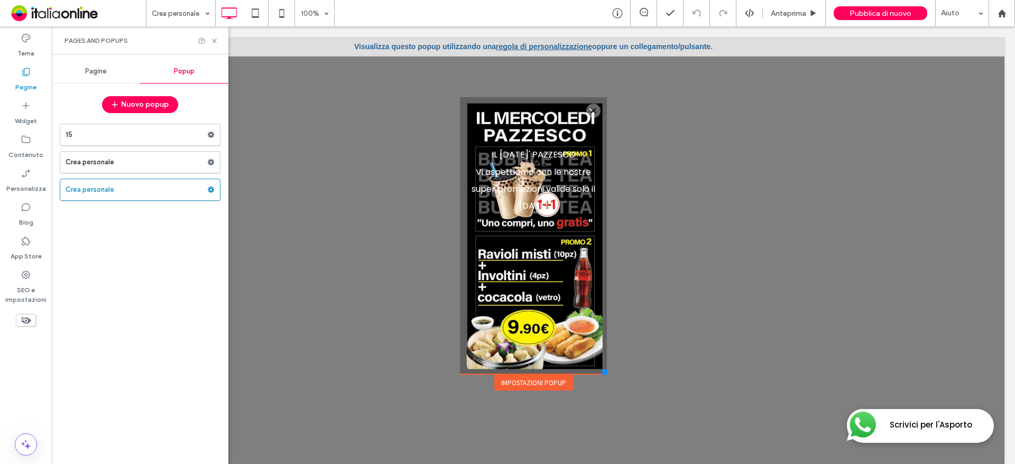
scroll to position [0, 0]
click at [212, 189] on use at bounding box center [211, 190] width 7 height 6
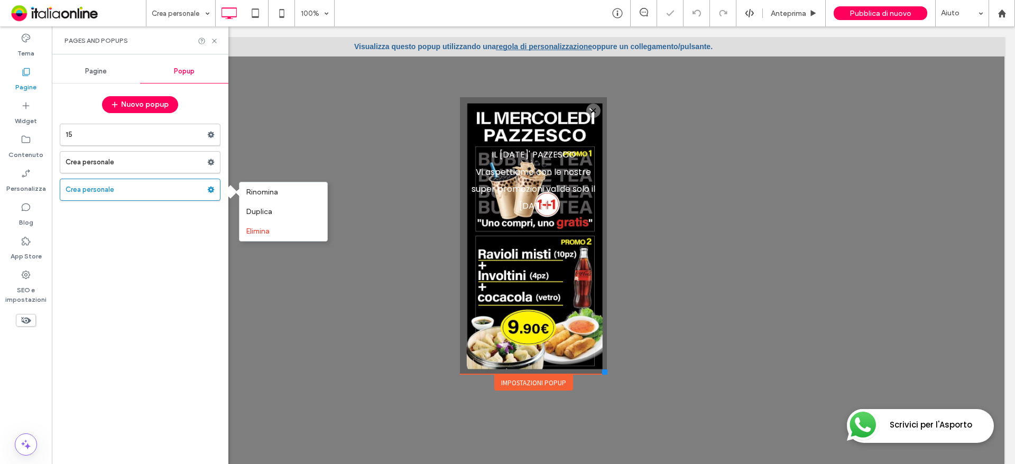
click at [146, 238] on div "15 Crea personale Crea personale" at bounding box center [140, 288] width 161 height 340
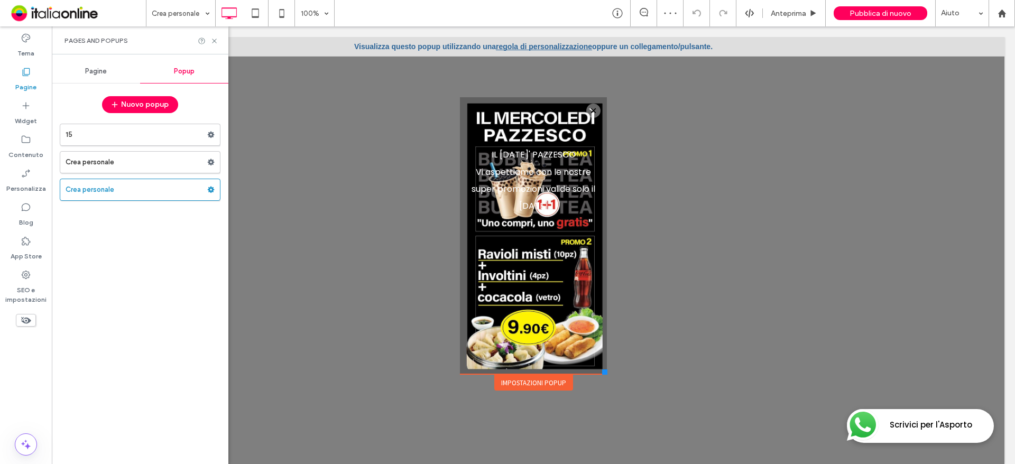
drag, startPoint x: 35, startPoint y: 178, endPoint x: 55, endPoint y: 181, distance: 20.9
click at [35, 178] on div "Personalizza" at bounding box center [26, 181] width 52 height 34
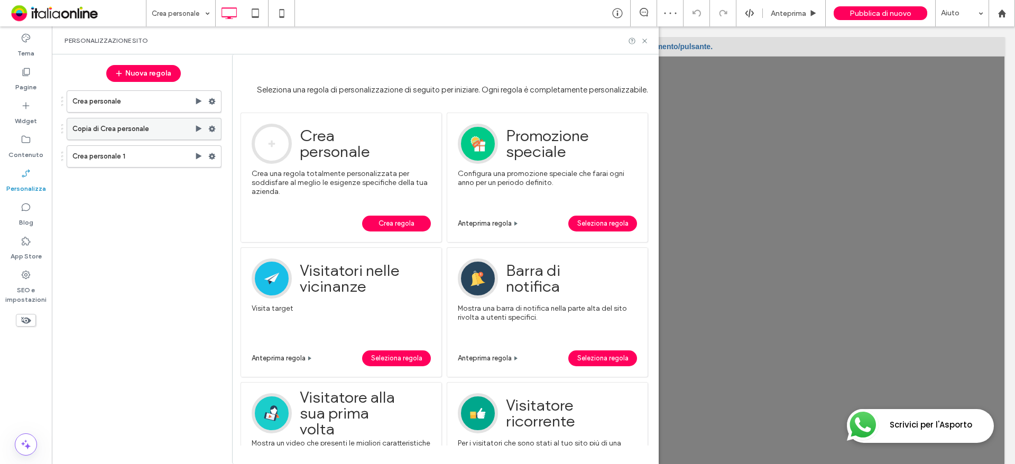
click at [151, 131] on label "Copia di Crea personale" at bounding box center [133, 128] width 122 height 21
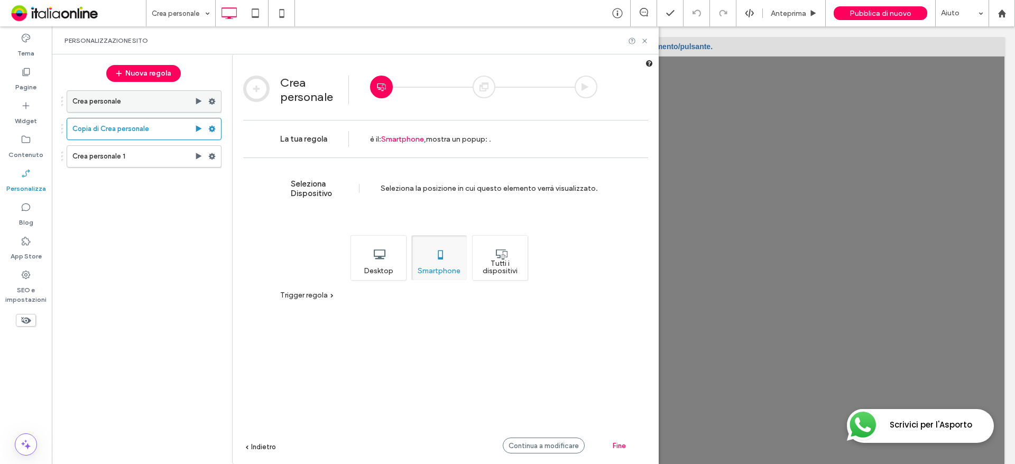
click at [145, 103] on label "Crea personale" at bounding box center [133, 101] width 122 height 21
click at [483, 90] on div at bounding box center [484, 87] width 23 height 23
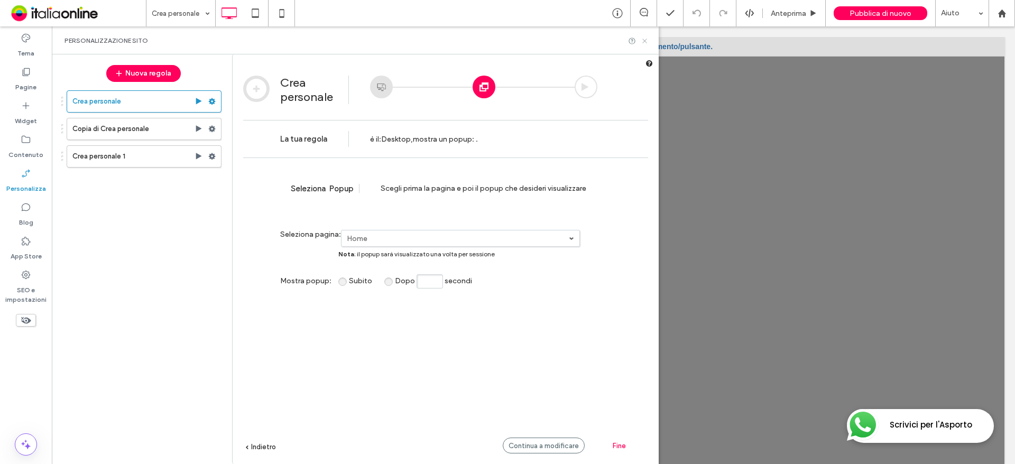
click at [643, 41] on icon at bounding box center [645, 41] width 8 height 8
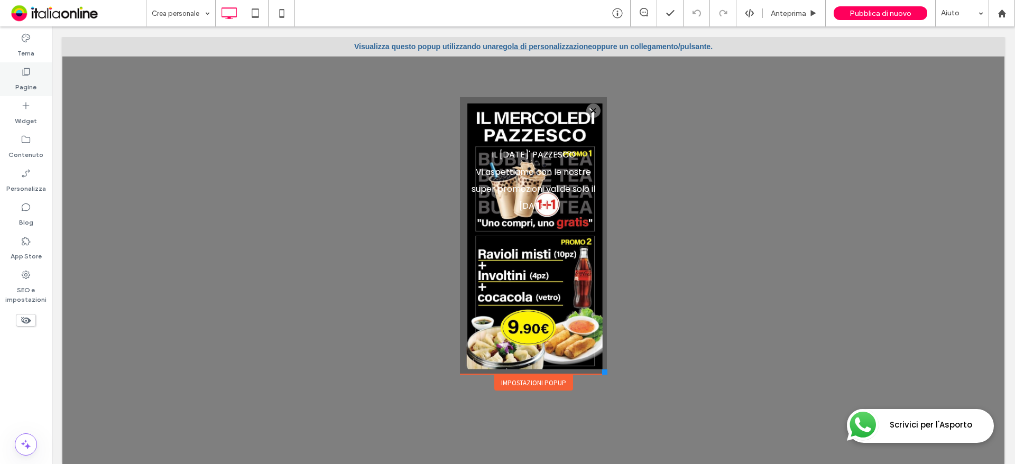
drag, startPoint x: 25, startPoint y: 92, endPoint x: 29, endPoint y: 85, distance: 8.3
click at [25, 91] on div "Pagine" at bounding box center [26, 79] width 52 height 34
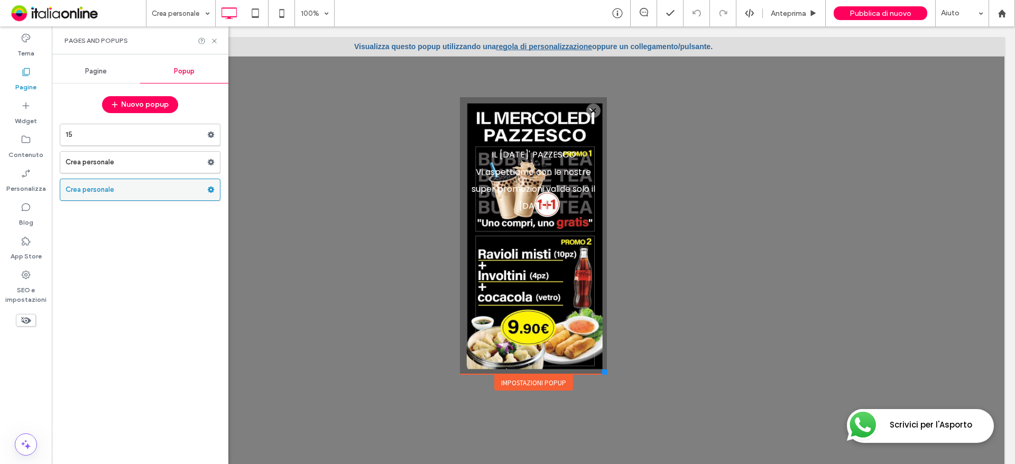
click at [162, 189] on label "Crea personale" at bounding box center [137, 189] width 142 height 21
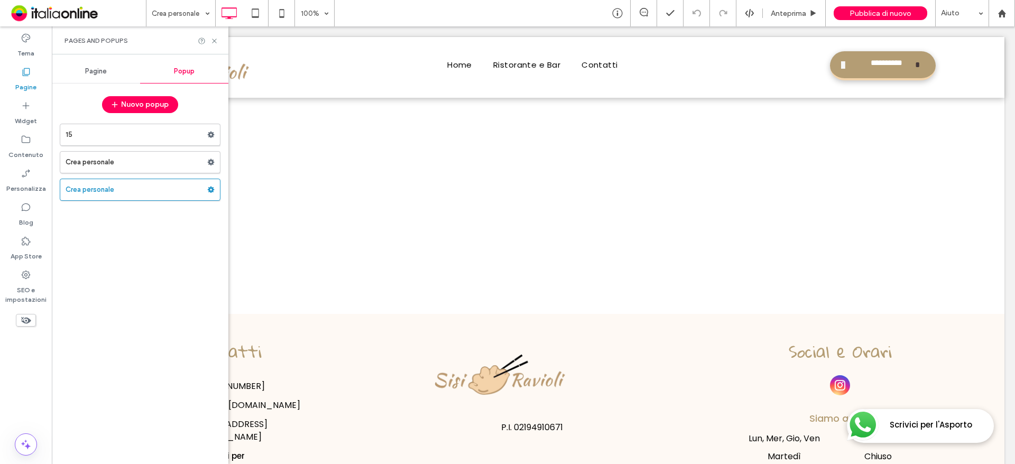
click at [170, 184] on div at bounding box center [507, 232] width 1015 height 464
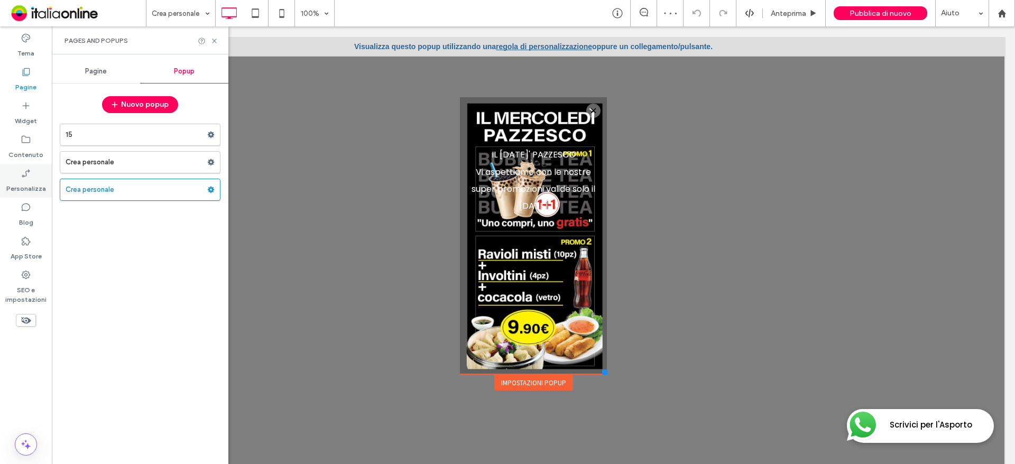
click at [16, 195] on div "Personalizza" at bounding box center [26, 181] width 52 height 34
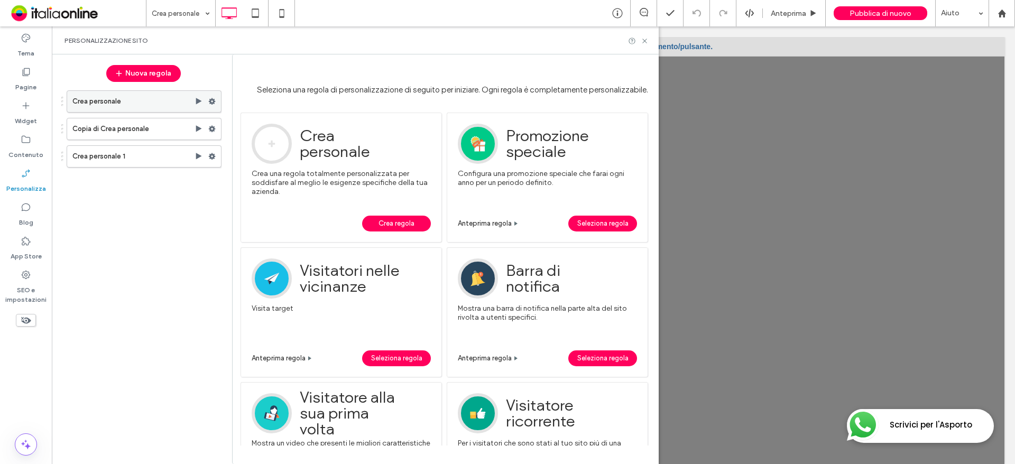
click at [209, 102] on icon at bounding box center [211, 101] width 7 height 7
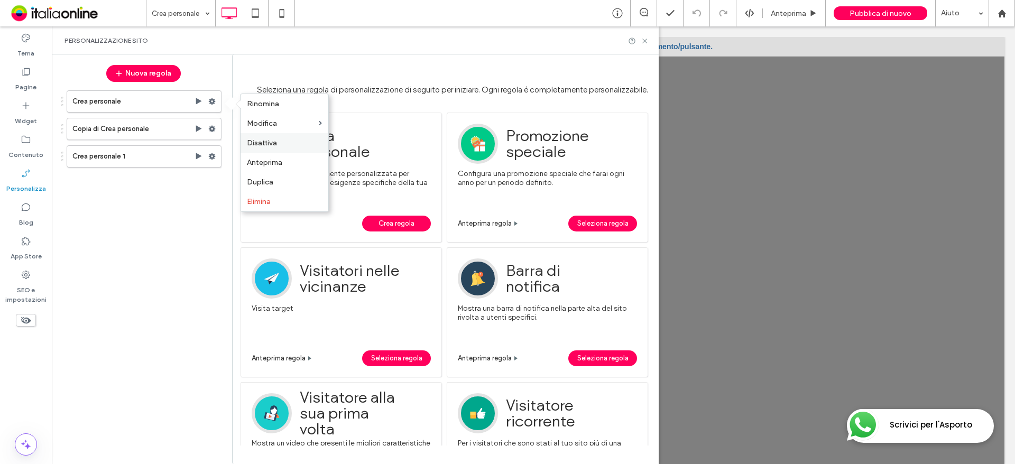
click at [258, 145] on span "Disattiva" at bounding box center [262, 142] width 30 height 9
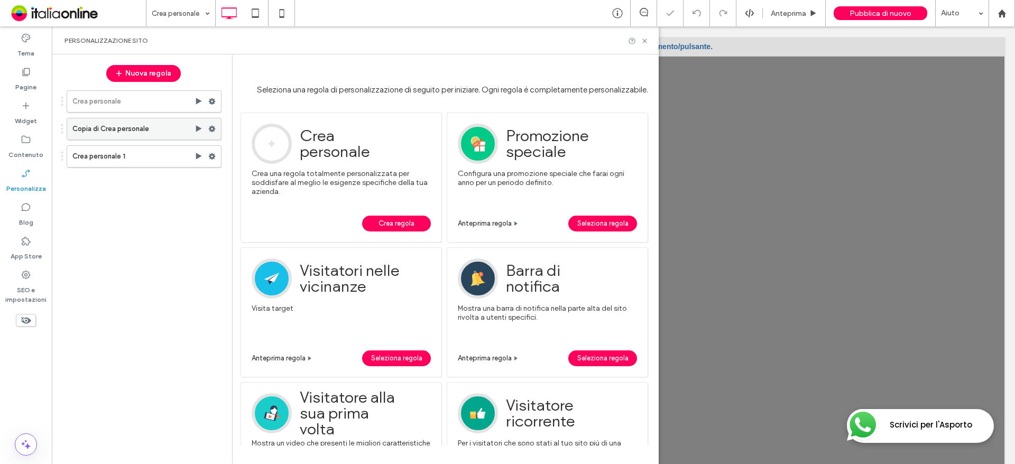
click at [214, 127] on use at bounding box center [212, 129] width 7 height 6
click at [260, 171] on span "Disattiva" at bounding box center [262, 170] width 30 height 9
click at [758, 152] on div at bounding box center [533, 256] width 942 height 438
click at [645, 41] on icon at bounding box center [645, 41] width 8 height 8
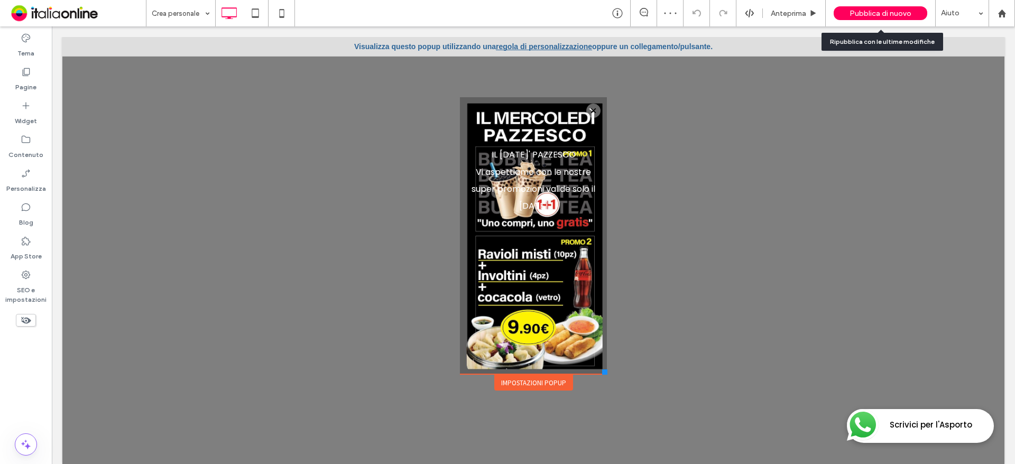
click at [893, 13] on span "Pubblica di nuovo" at bounding box center [880, 13] width 62 height 9
